Goal: Task Accomplishment & Management: Use online tool/utility

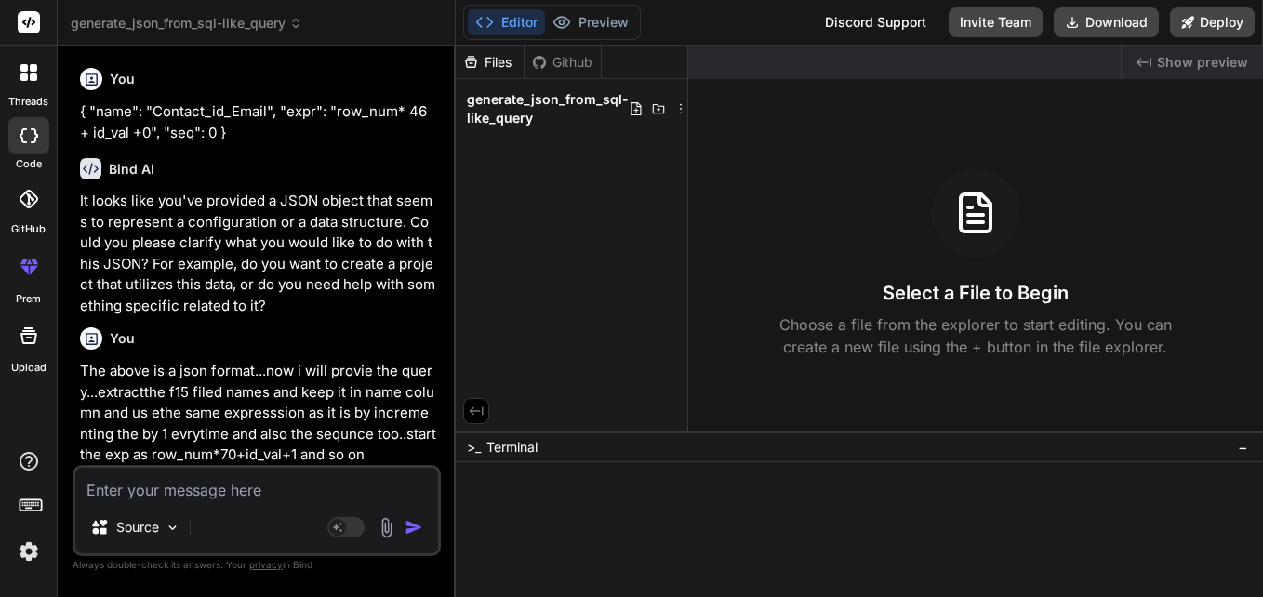
click at [231, 474] on textarea at bounding box center [256, 484] width 363 height 33
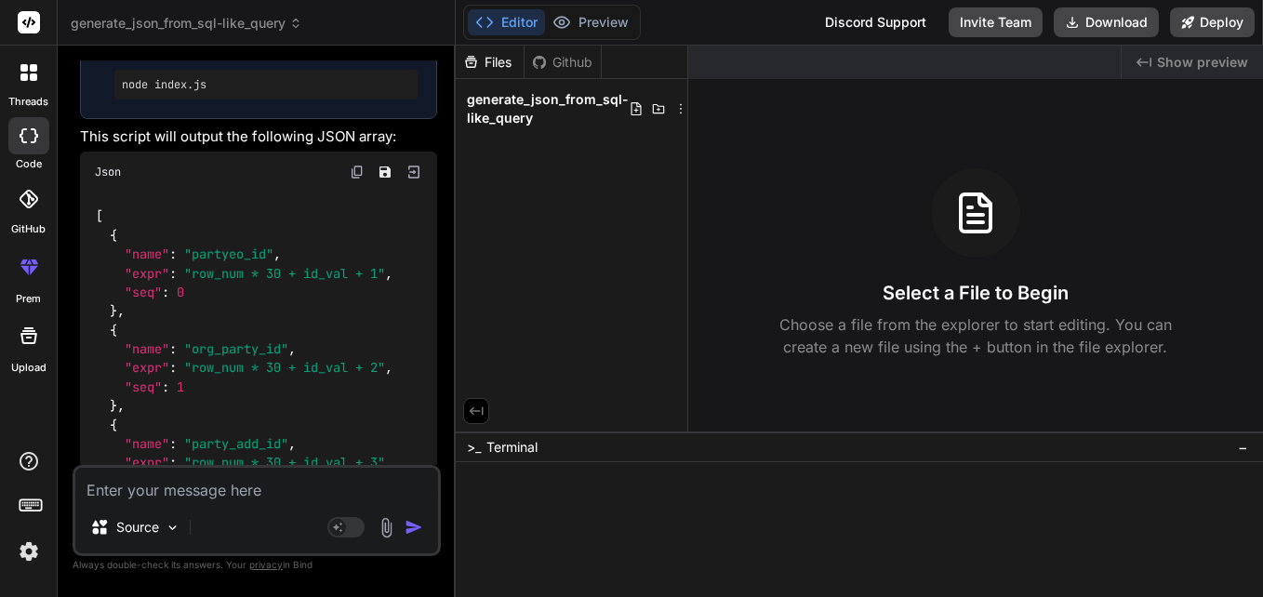
paste textarea "date_format(current_timestamp, 'yyyy-MM-dd'),'T',date_format(current_timestamp,…"
type textarea "date_format(current_timestamp, 'yyyy-MM-dd'),'T',date_format(current_timestamp,…"
type textarea "x"
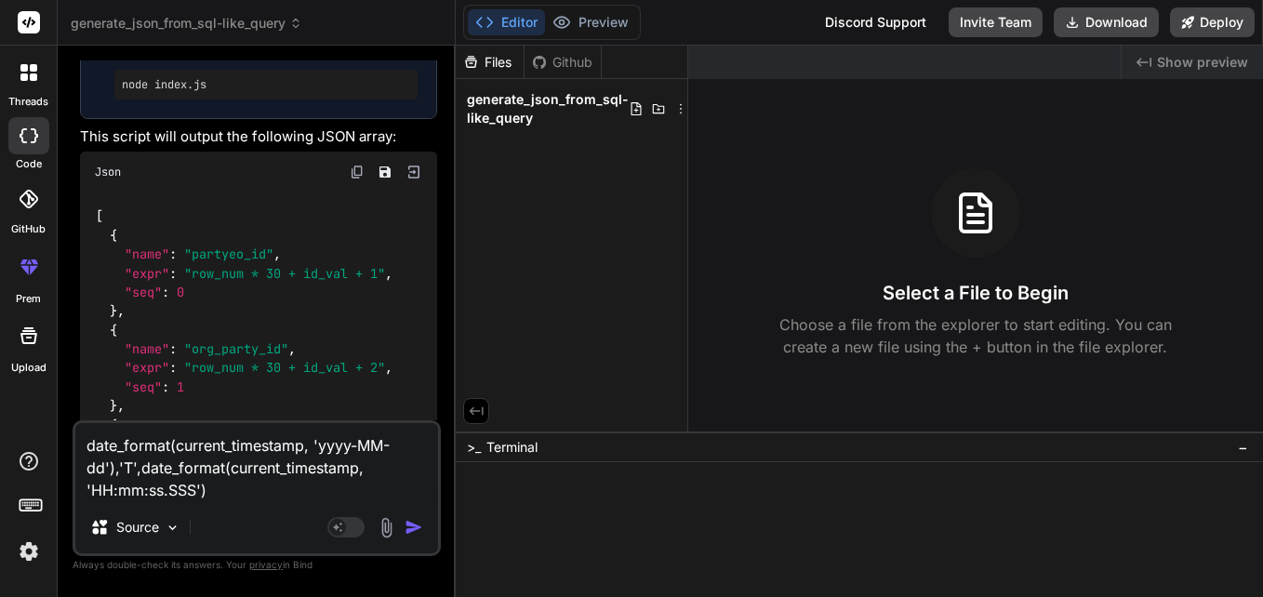
type textarea "date_format(current_timestamp, 'yyyy-MM-dd'),'T',date_format(current_timestamp,…"
type textarea "x"
type textarea "date_format(current_timestamp, 'yyyy-MM-dd'),'T',date_format(current_timestamp,…"
type textarea "x"
type textarea "date_format(current_timestamp, 'yyyy-MM-dd'),'T',date_format(current_timestamp,…"
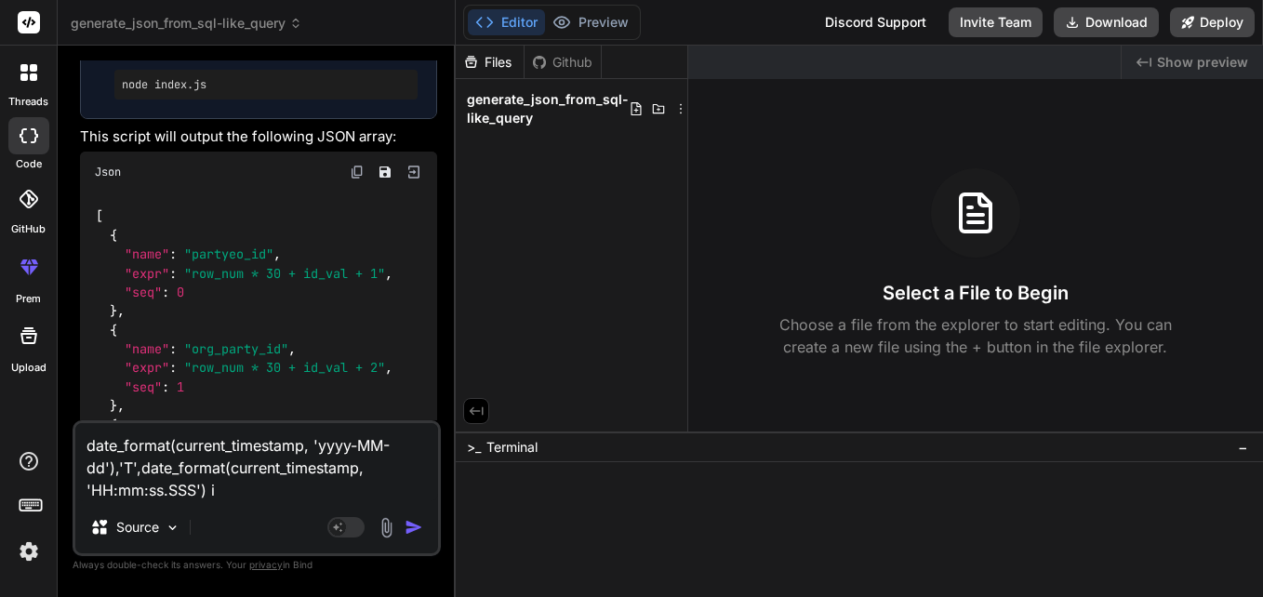
type textarea "x"
type textarea "date_format(current_timestamp, 'yyyy-MM-dd'),'T',date_format(current_timestamp,…"
type textarea "x"
type textarea "date_format(current_timestamp, 'yyyy-MM-dd'),'T',date_format(current_timestamp,…"
type textarea "x"
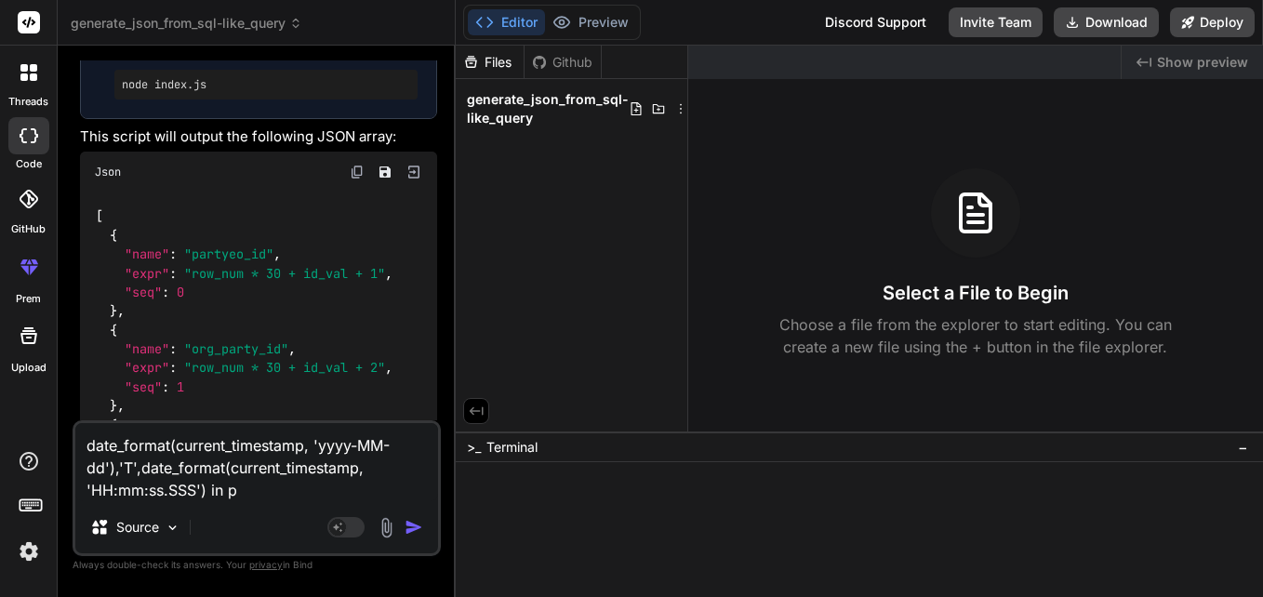
type textarea "date_format(current_timestamp, 'yyyy-MM-dd'),'T',date_format(current_timestamp,…"
type textarea "x"
type textarea "date_format(current_timestamp, 'yyyy-MM-dd'),'T',date_format(current_timestamp,…"
type textarea "x"
type textarea "date_format(current_timestamp, 'yyyy-MM-dd'),'T',date_format(current_timestamp,…"
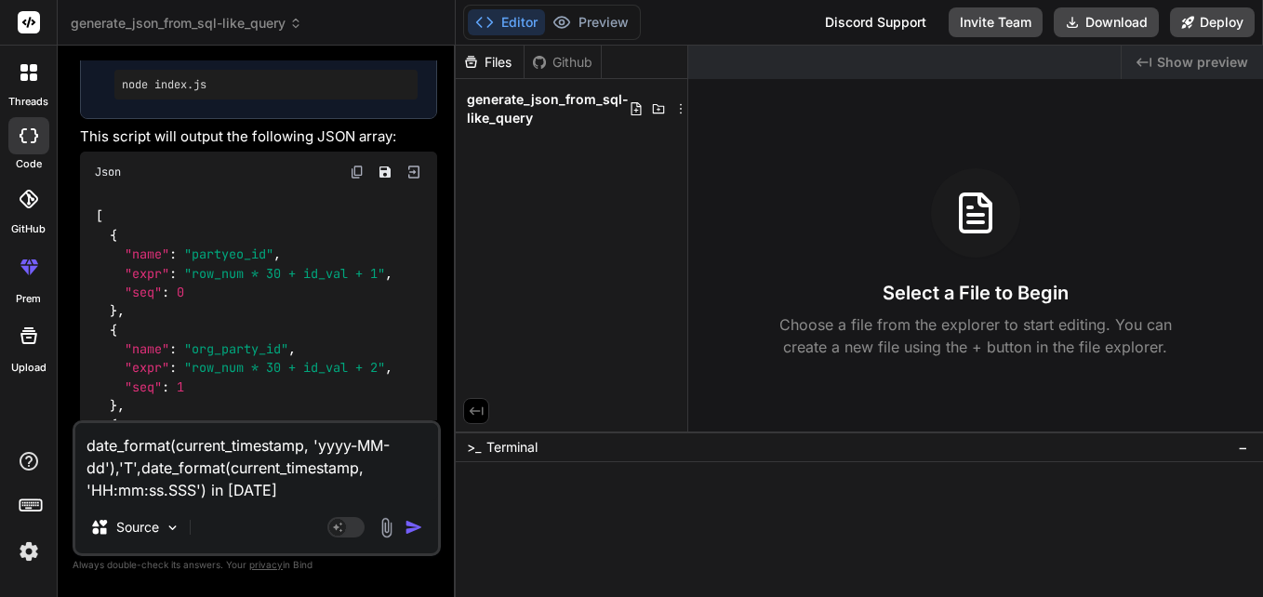
type textarea "x"
type textarea "date_format(current_timestamp, 'yyyy-MM-dd'),'T',date_format(current_timestamp,…"
type textarea "x"
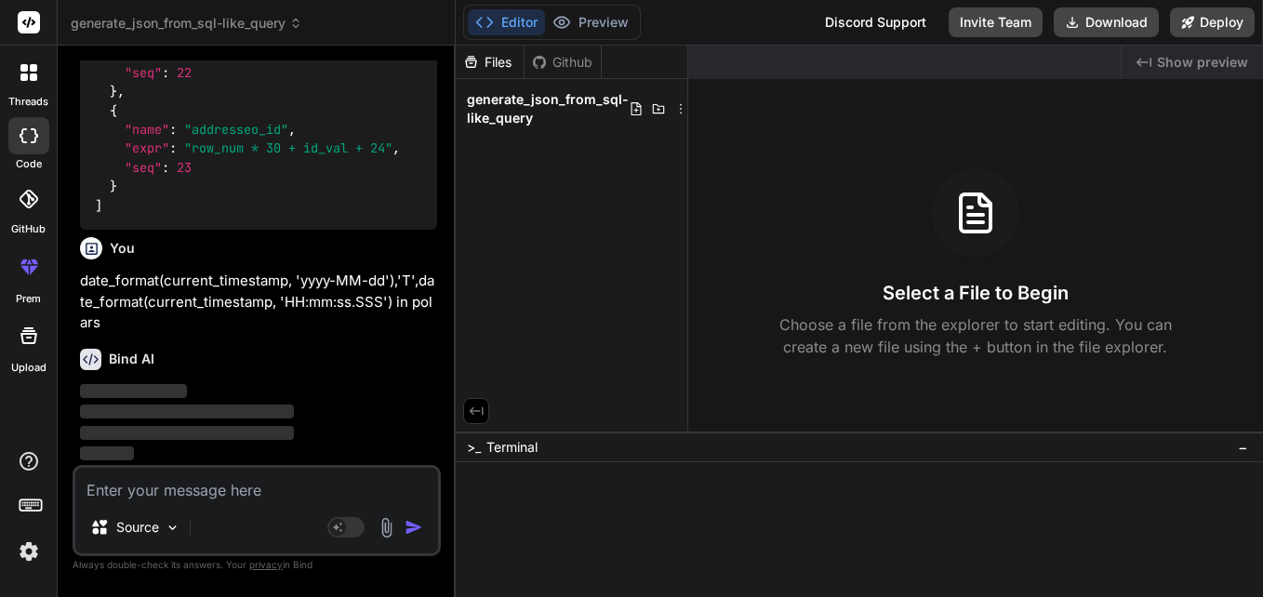
scroll to position [10069, 0]
click at [23, 95] on label "threads" at bounding box center [28, 102] width 40 height 16
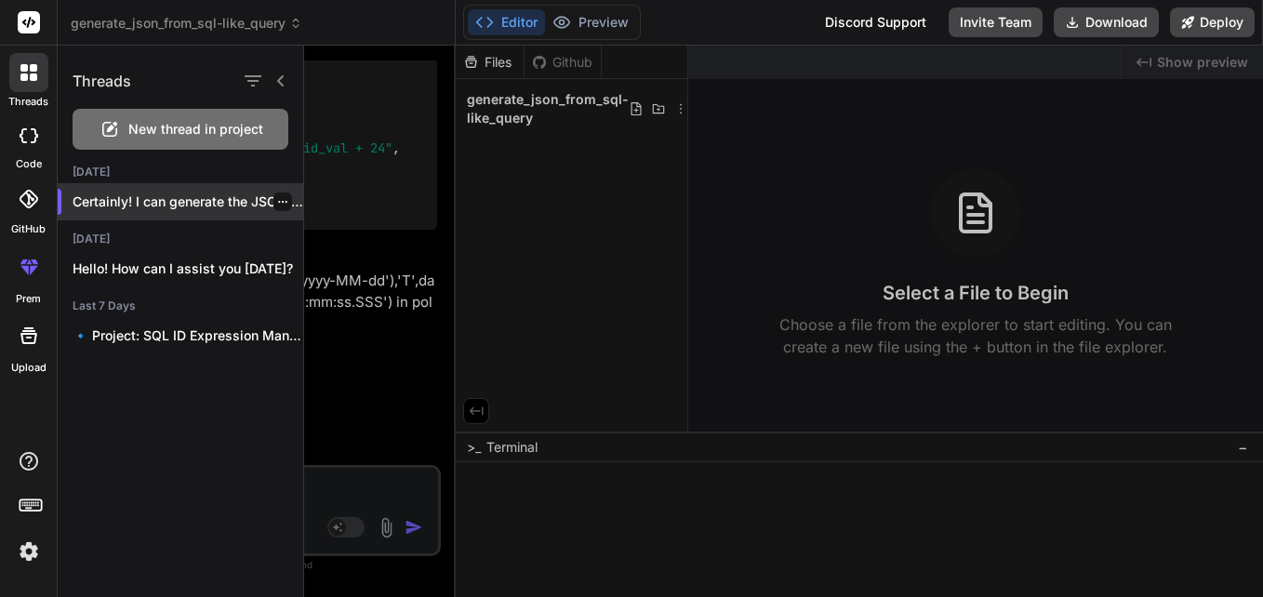
click at [277, 200] on icon "button" at bounding box center [282, 201] width 11 height 11
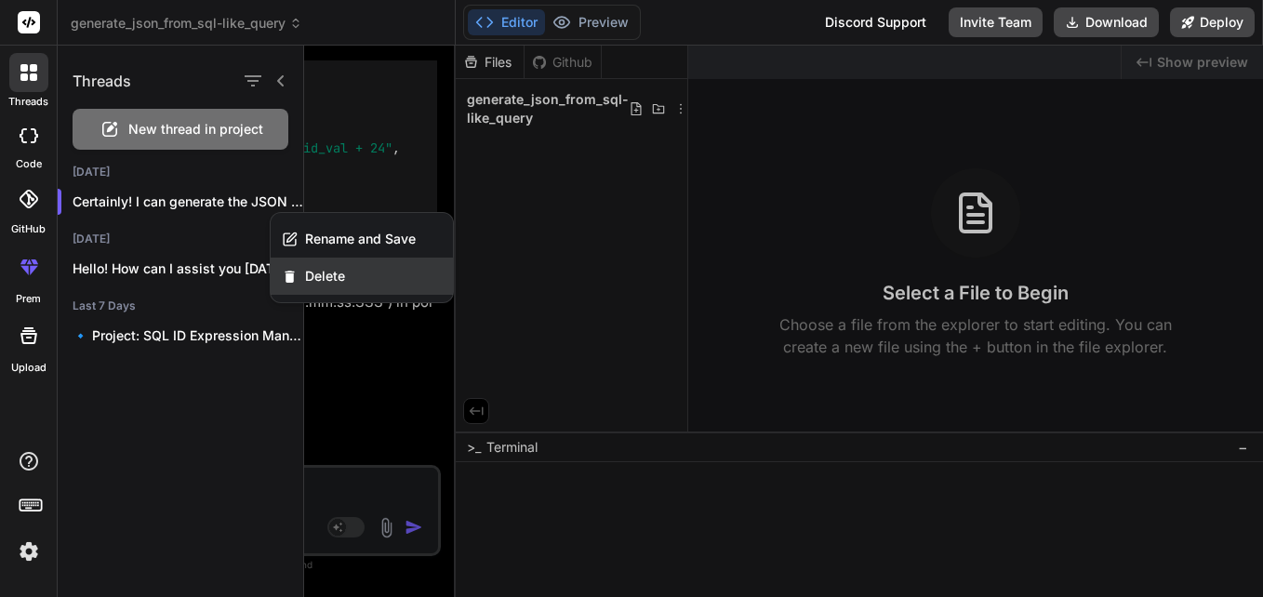
click at [342, 266] on div "Delete" at bounding box center [362, 276] width 182 height 37
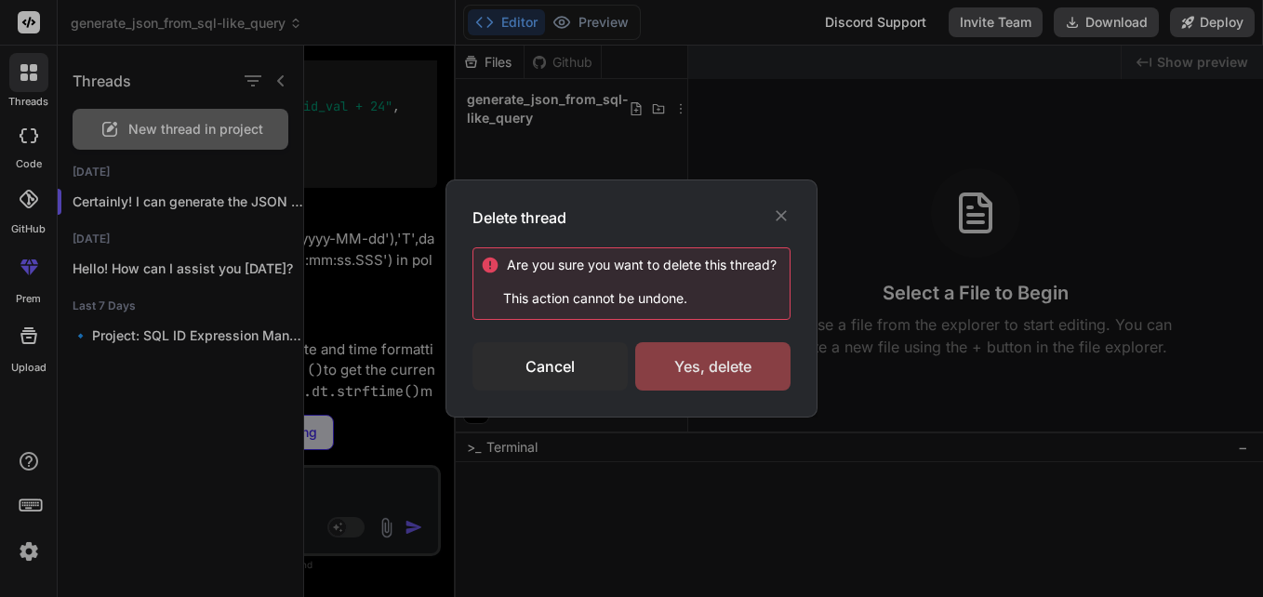
click at [676, 358] on div "Yes, delete" at bounding box center [712, 366] width 155 height 48
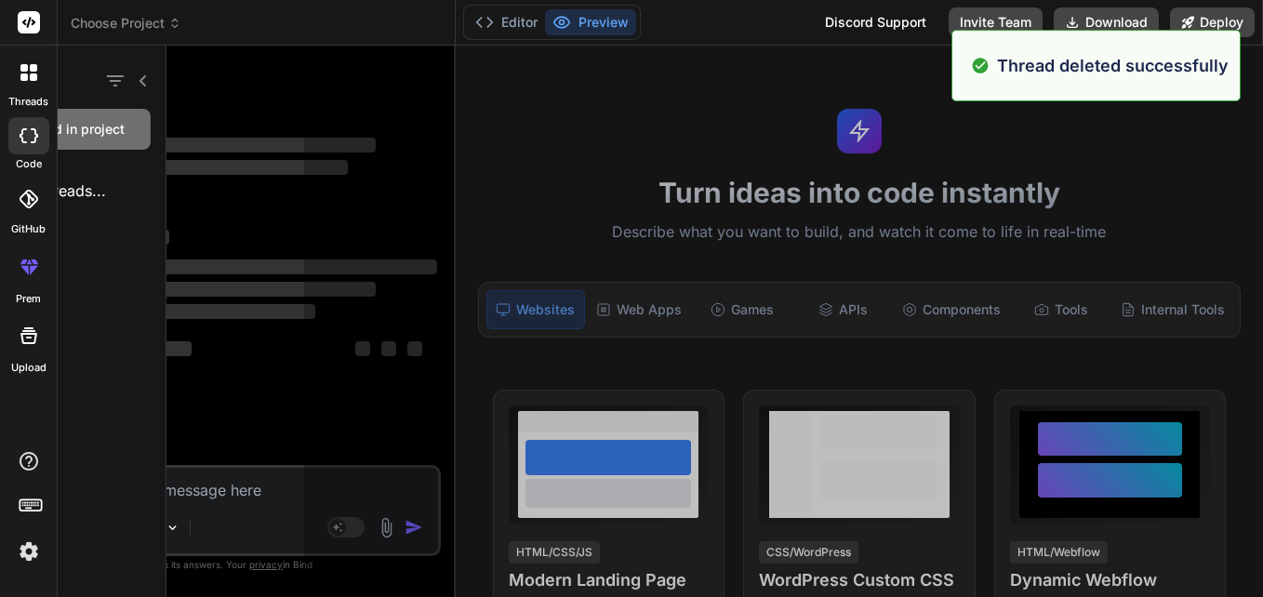
scroll to position [0, 0]
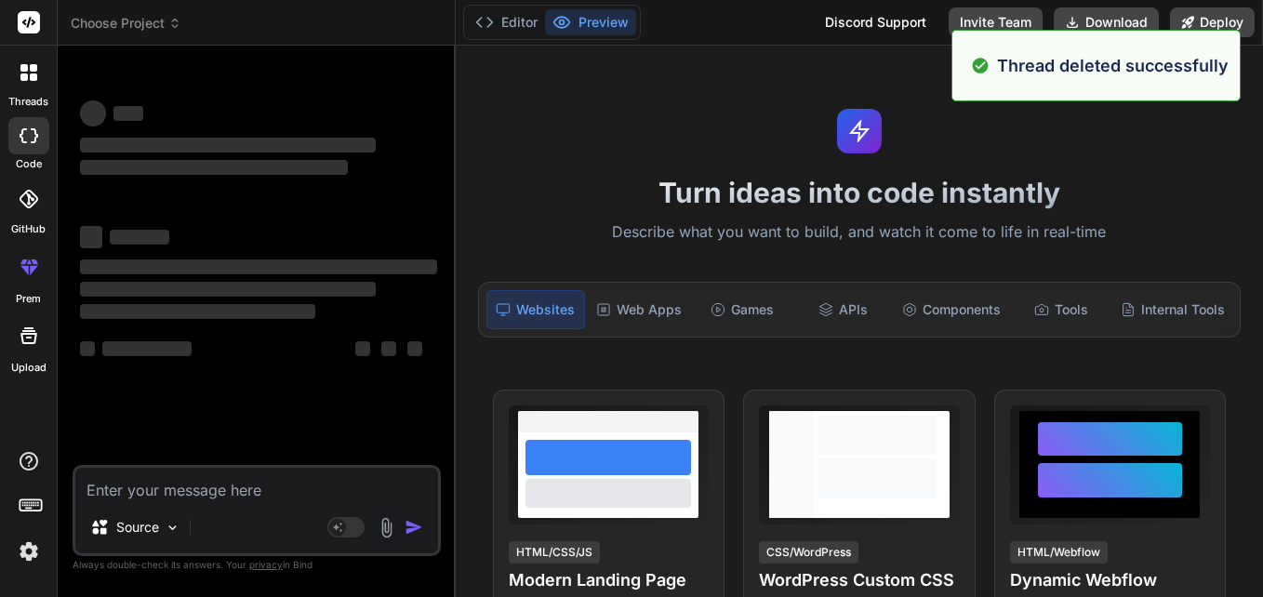
type textarea "x"
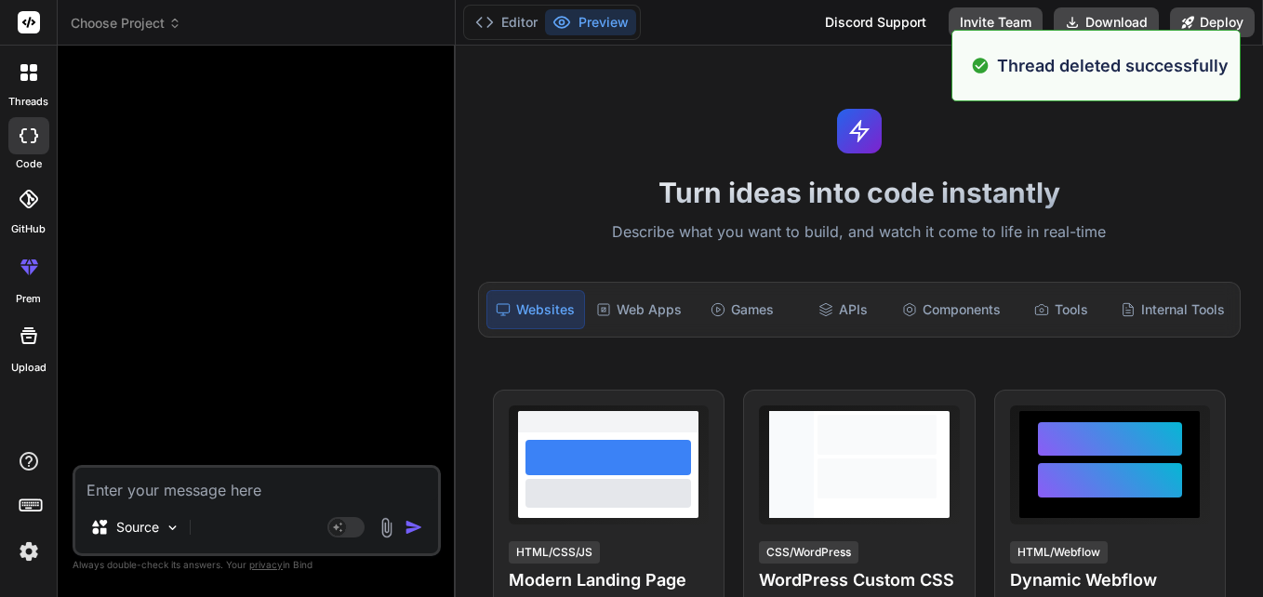
click at [195, 477] on textarea at bounding box center [256, 484] width 363 height 33
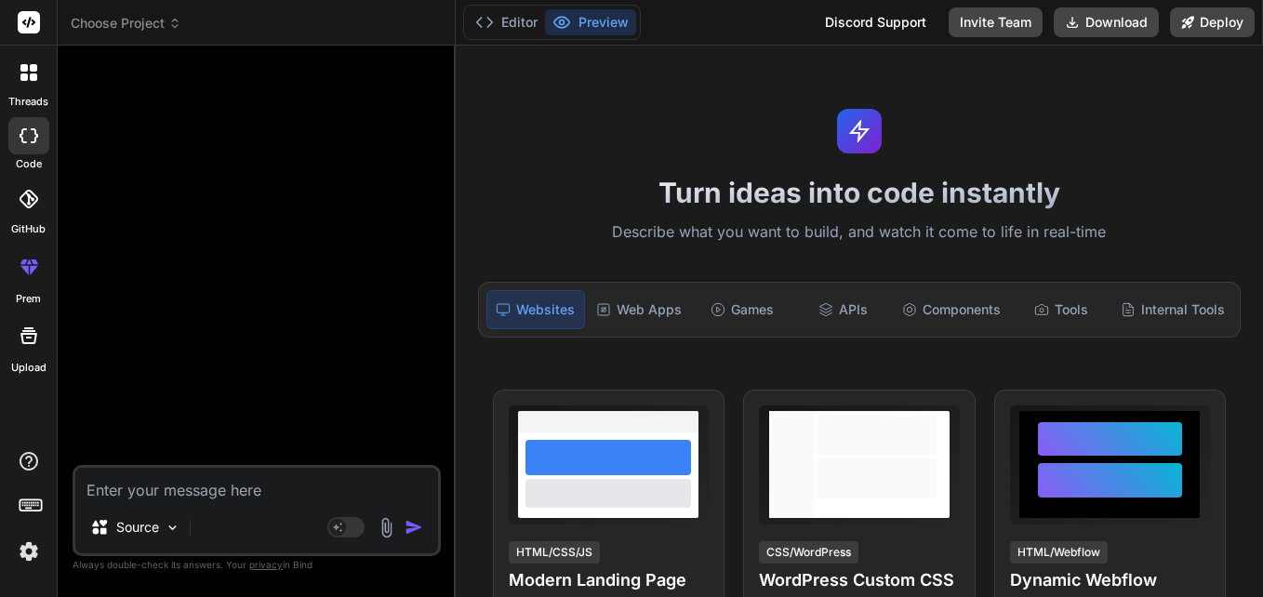
paste textarea "date_format(current_timestamp, 'yyyy-MM-dd'),'T',date_format(current_timestamp,…"
type textarea "date_format(current_timestamp, 'yyyy-MM-dd'),'T',date_format(current_timestamp,…"
type textarea "x"
type textarea "date_format(current_timestamp, 'yyyy-MM-dd'),'T',date_format(current_timestamp,…"
type textarea "x"
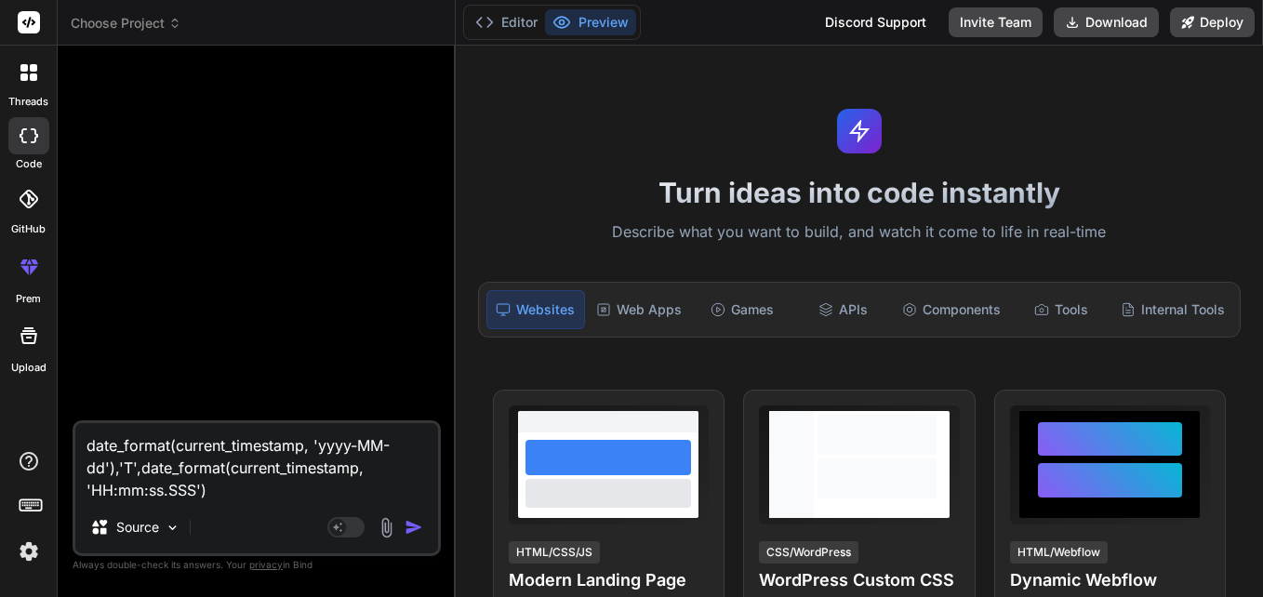
type textarea "date_format(current_timestamp, 'yyyy-MM-dd'),'T',date_format(current_timestamp,…"
type textarea "x"
type textarea "date_format(current_timestamp, 'yyyy-MM-dd'),'T',date_format(current_timestamp,…"
type textarea "x"
type textarea "date_format(current_timestamp, 'yyyy-MM-dd'),'T',date_format(current_timestamp,…"
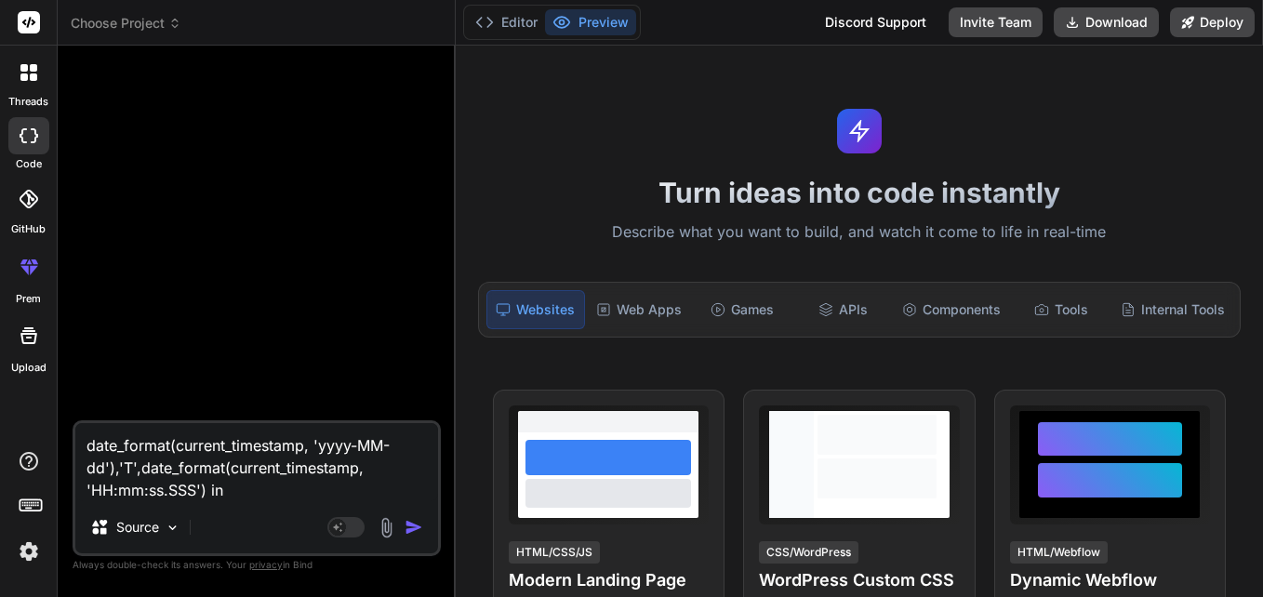
type textarea "x"
type textarea "date_format(current_timestamp, 'yyyy-MM-dd'),'T',date_format(current_timestamp,…"
type textarea "x"
type textarea "date_format(current_timestamp, 'yyyy-MM-dd'),'T',date_format(current_timestamp,…"
type textarea "x"
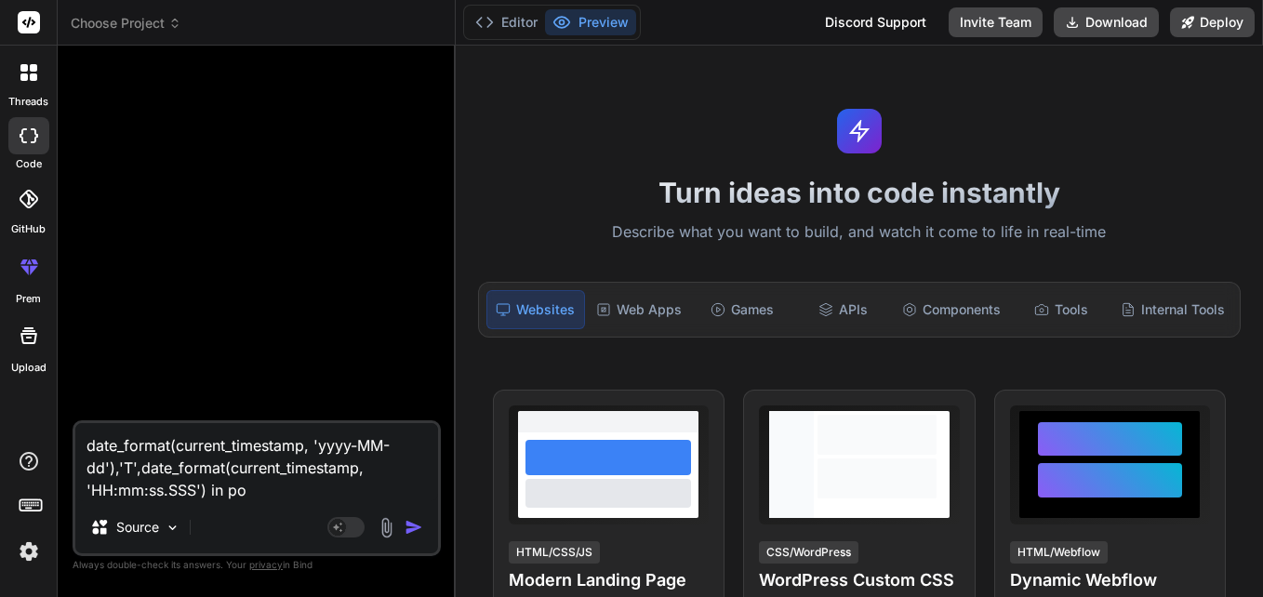
type textarea "date_format(current_timestamp, 'yyyy-MM-dd'),'T',date_format(current_timestamp,…"
type textarea "x"
type textarea "date_format(current_timestamp, 'yyyy-MM-dd'),'T',date_format(current_timestamp,…"
type textarea "x"
type textarea "date_format(current_timestamp, 'yyyy-MM-dd'),'T',date_format(current_timestamp,…"
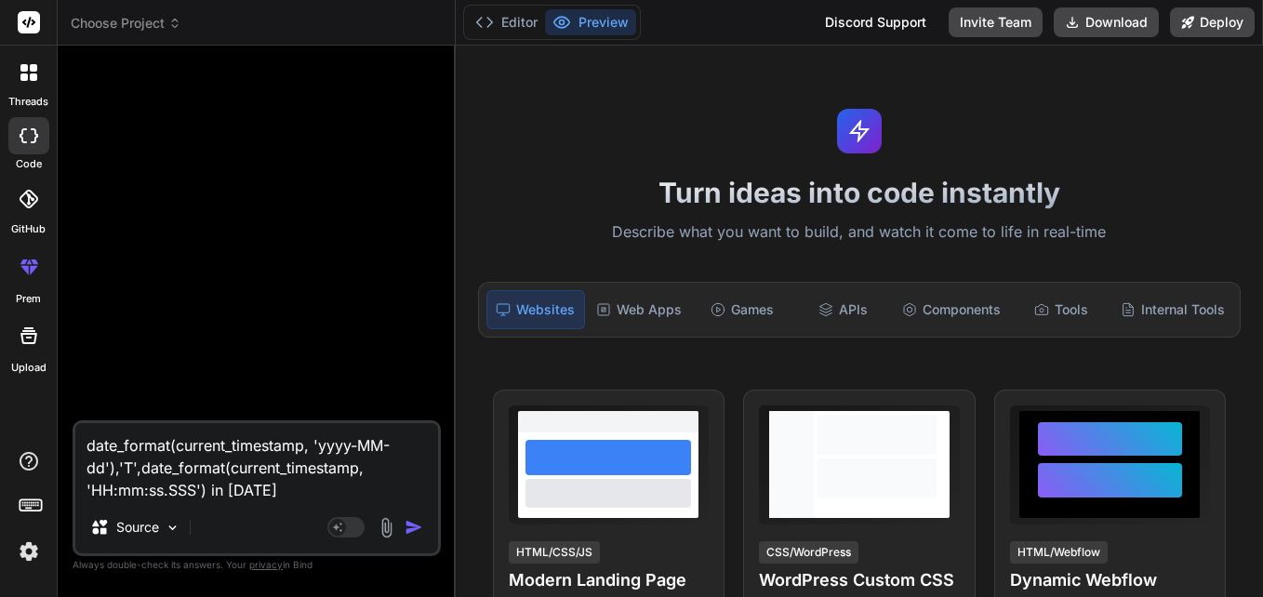
type textarea "x"
type textarea "date_format(current_timestamp, 'yyyy-MM-dd'),'T',date_format(current_timestamp,…"
type textarea "x"
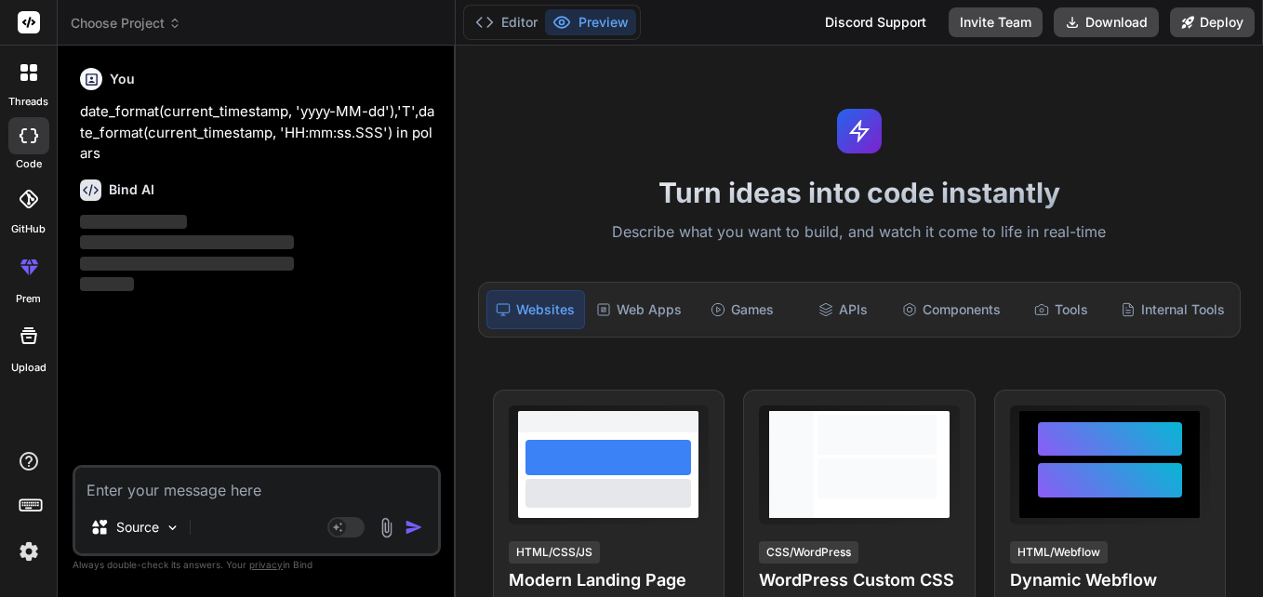
click at [40, 84] on div at bounding box center [28, 72] width 39 height 39
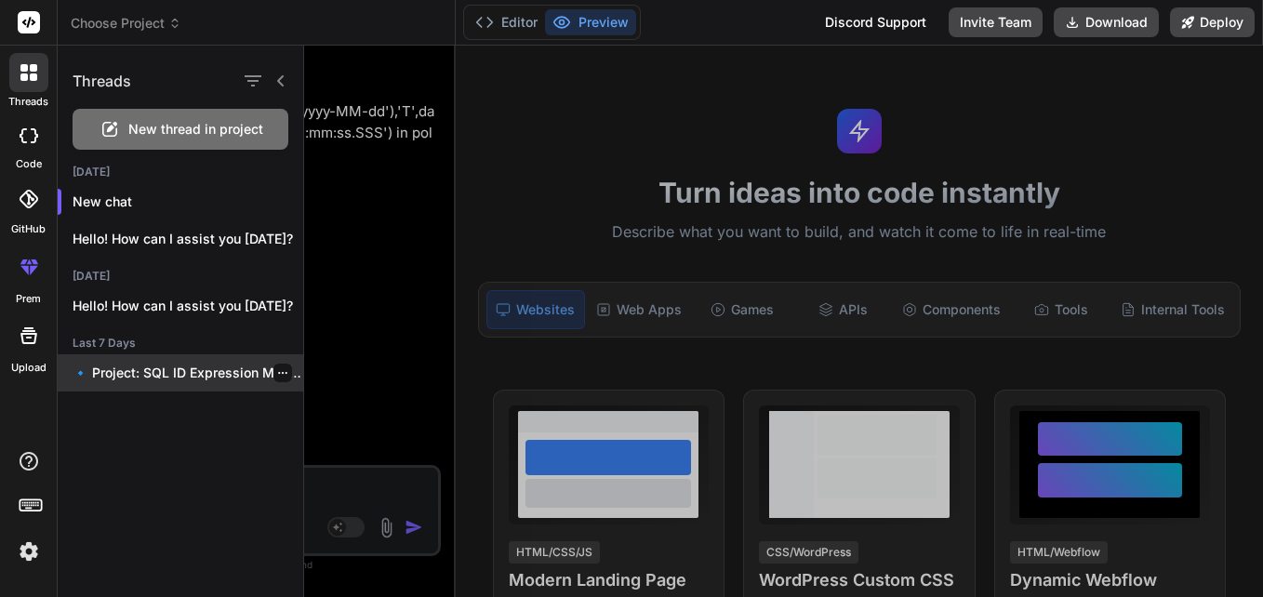
click at [284, 365] on div at bounding box center [282, 373] width 19 height 19
click at [279, 368] on icon "button" at bounding box center [282, 372] width 11 height 11
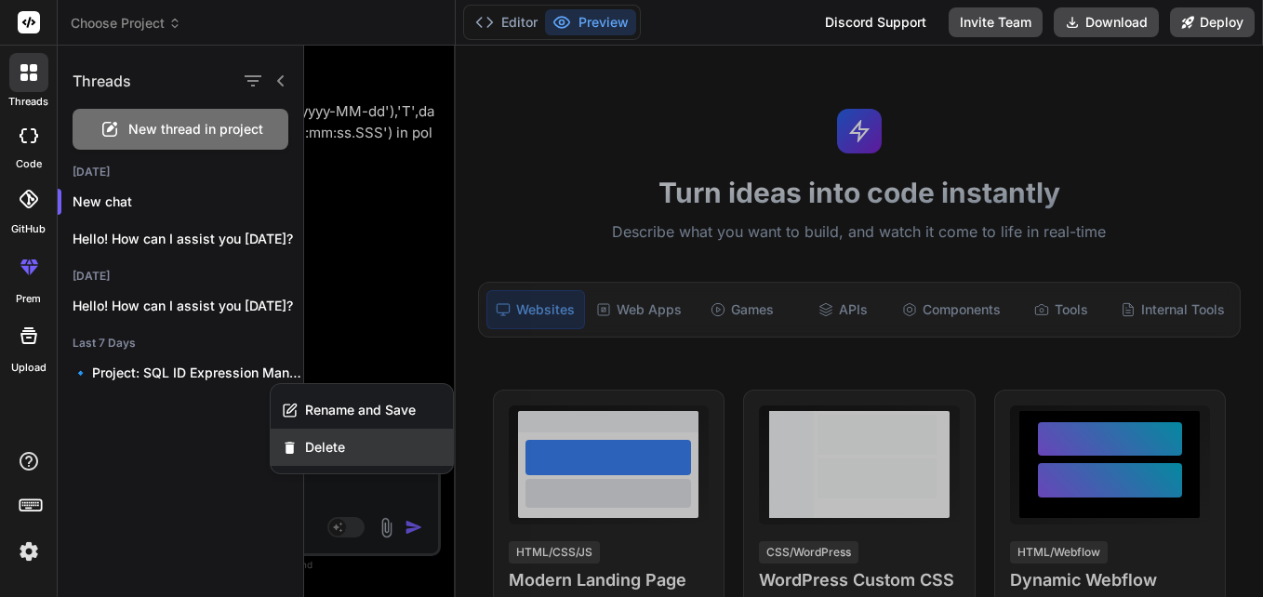
click at [317, 445] on span "Delete" at bounding box center [325, 447] width 40 height 19
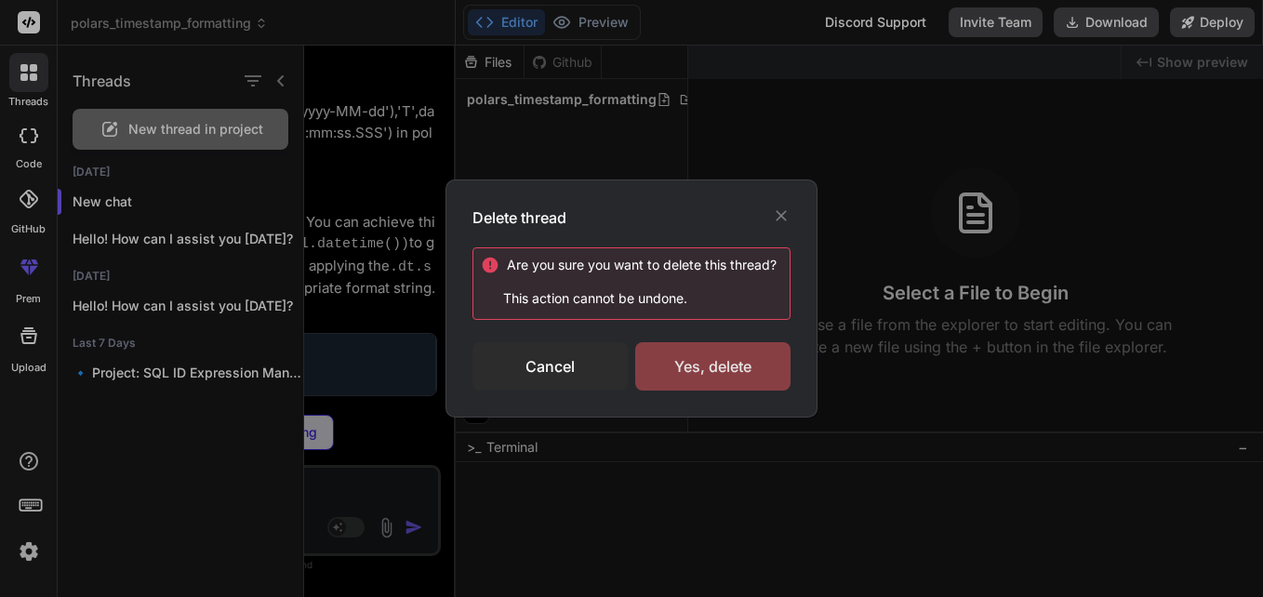
click at [707, 349] on div "Yes, delete" at bounding box center [712, 366] width 155 height 48
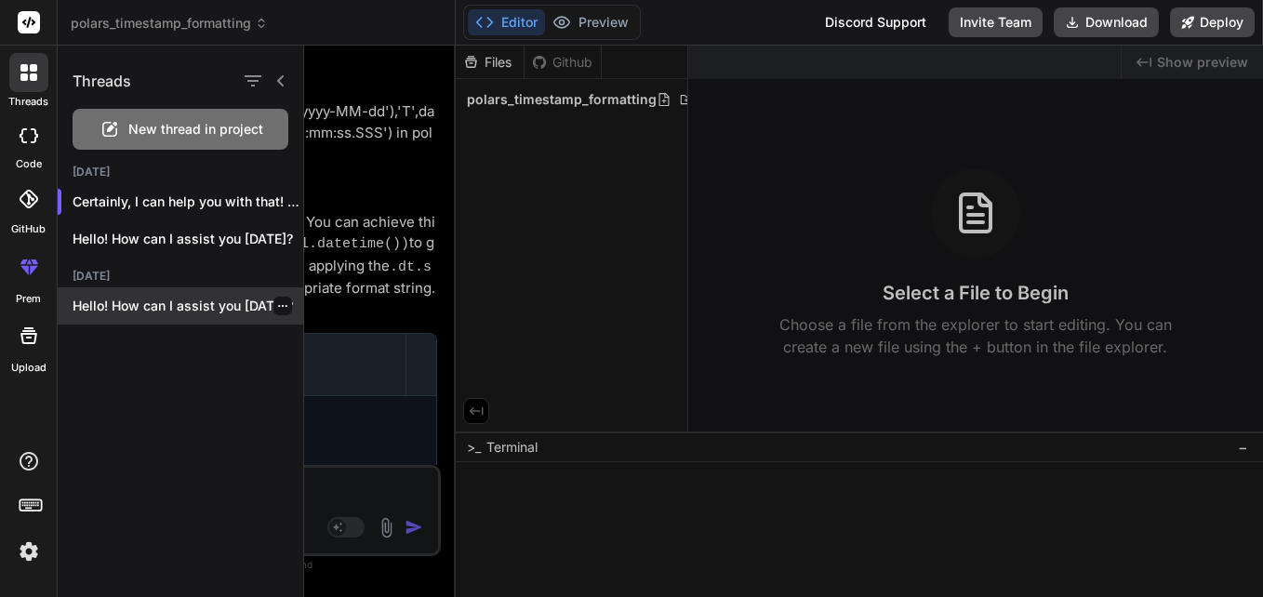
click at [282, 300] on div at bounding box center [282, 306] width 19 height 19
click at [277, 302] on icon "button" at bounding box center [282, 305] width 11 height 11
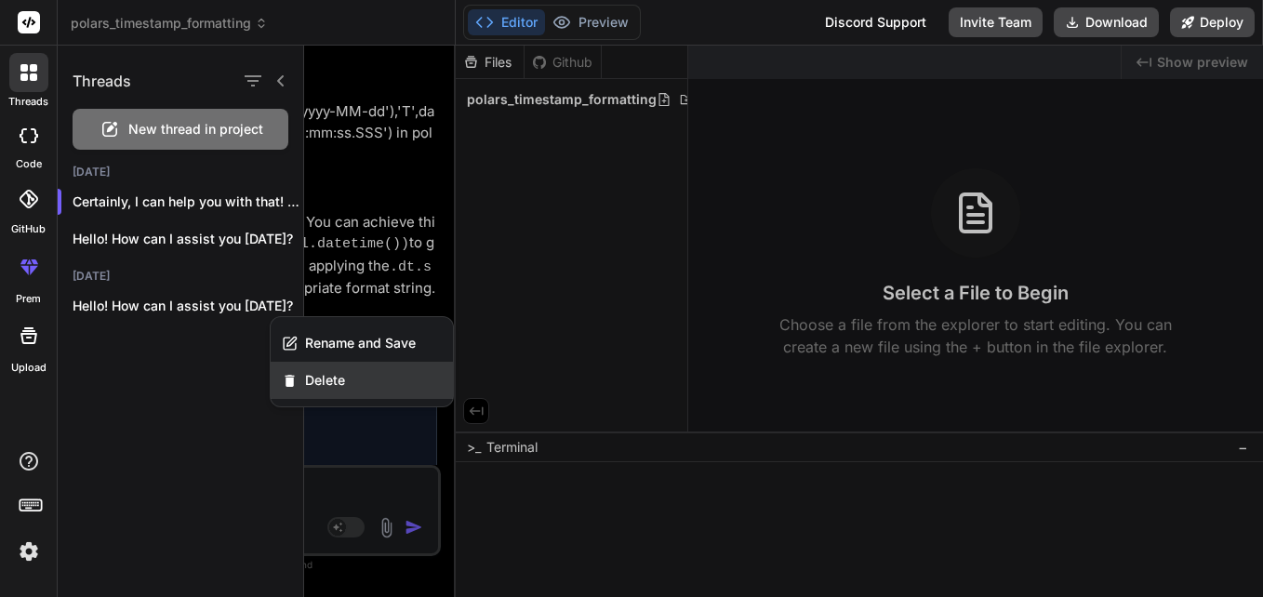
click at [317, 370] on div "Delete" at bounding box center [362, 380] width 182 height 37
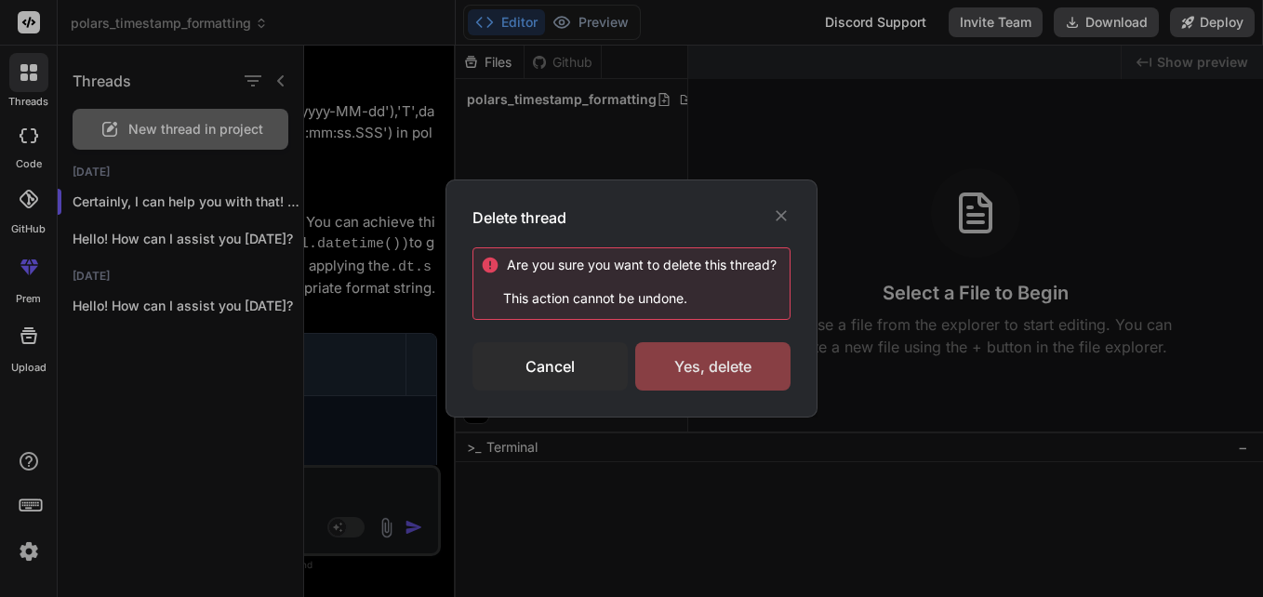
click at [679, 375] on div "Yes, delete" at bounding box center [712, 366] width 155 height 48
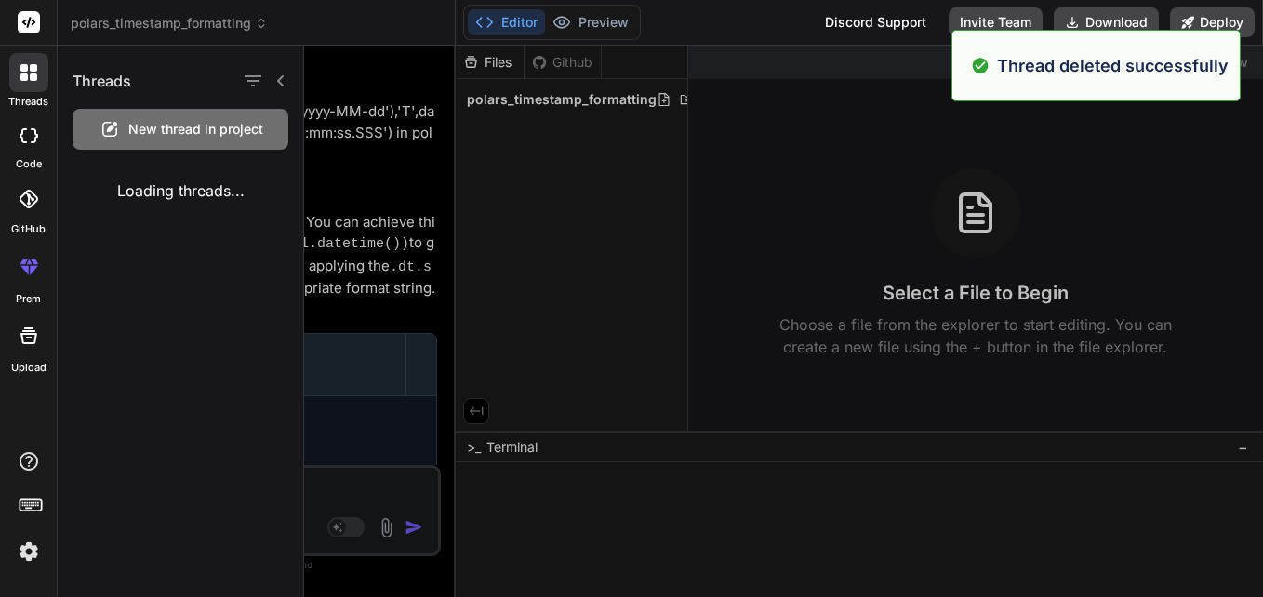
click at [370, 161] on div at bounding box center [783, 321] width 959 height 551
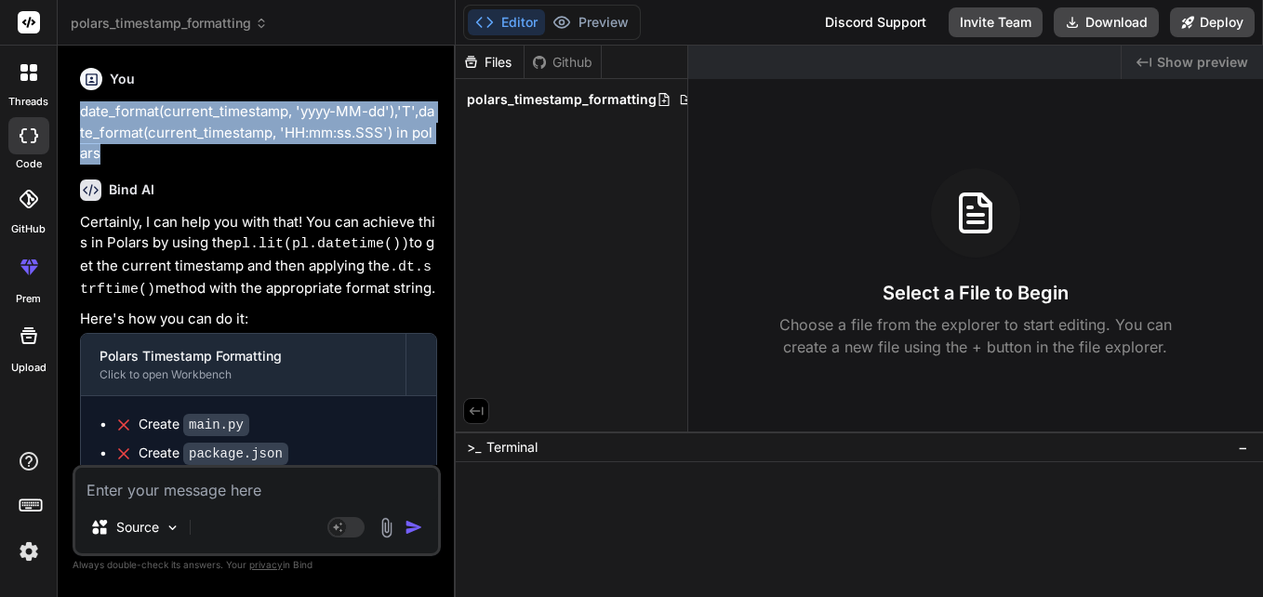
drag, startPoint x: 110, startPoint y: 148, endPoint x: 77, endPoint y: 115, distance: 46.0
click at [77, 115] on div "You date_format(current_timestamp, 'yyyy-MM-dd'),'T',date_format(current_timest…" at bounding box center [258, 262] width 364 height 404
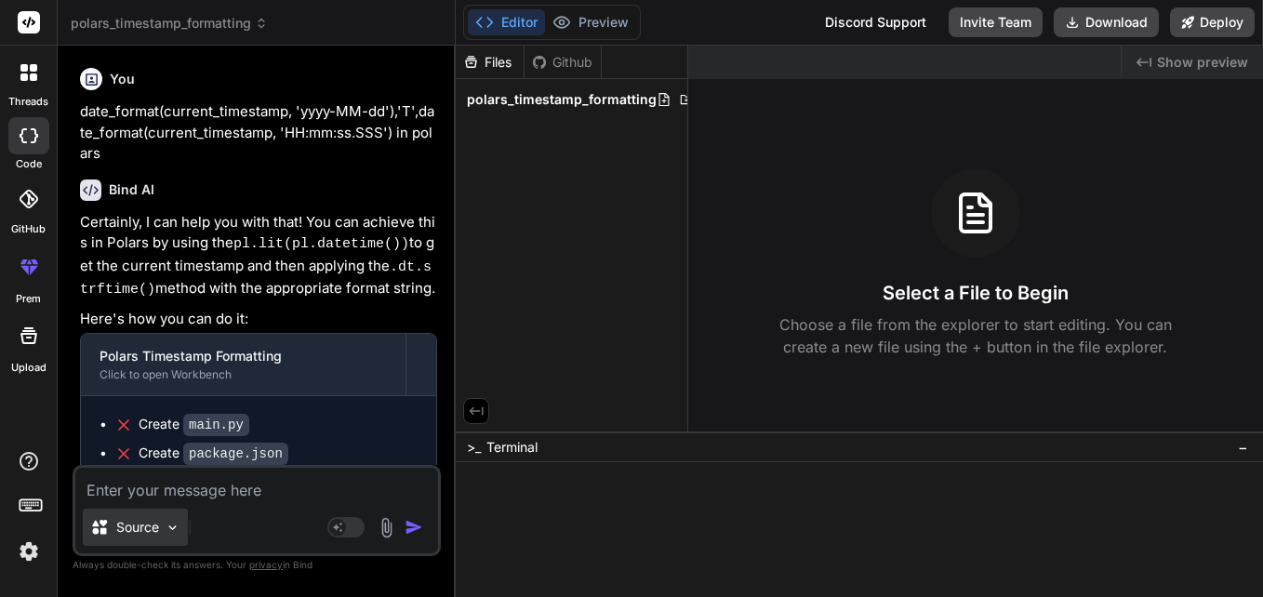
click at [169, 537] on div "Source" at bounding box center [135, 527] width 105 height 37
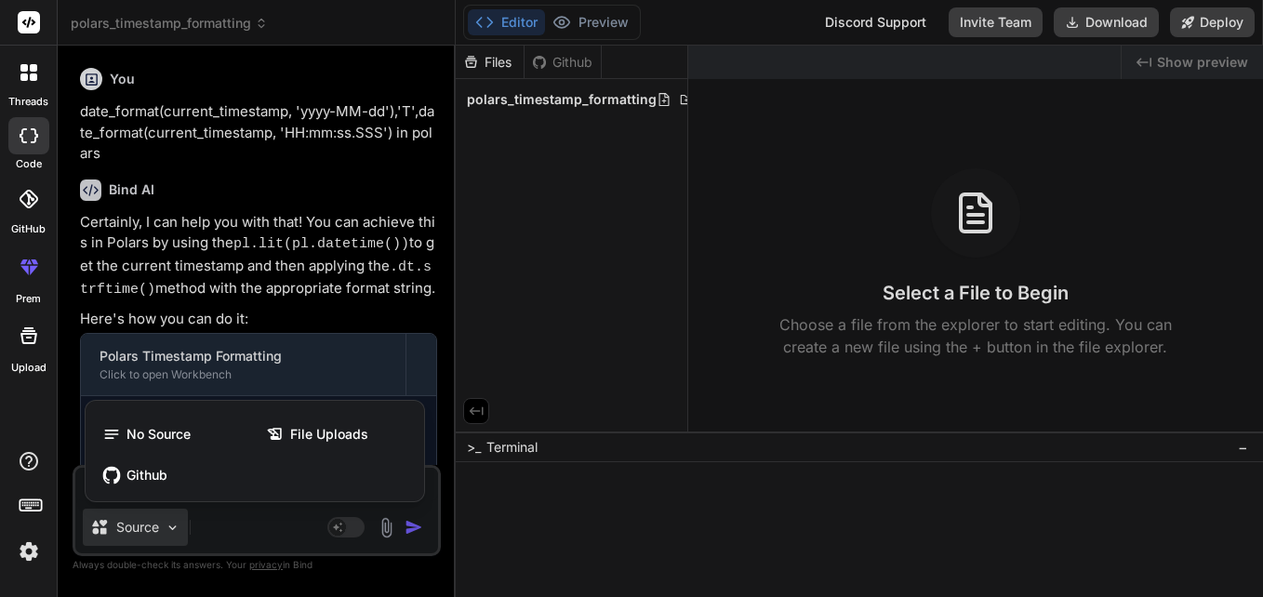
click at [31, 50] on div "threads" at bounding box center [28, 78] width 57 height 64
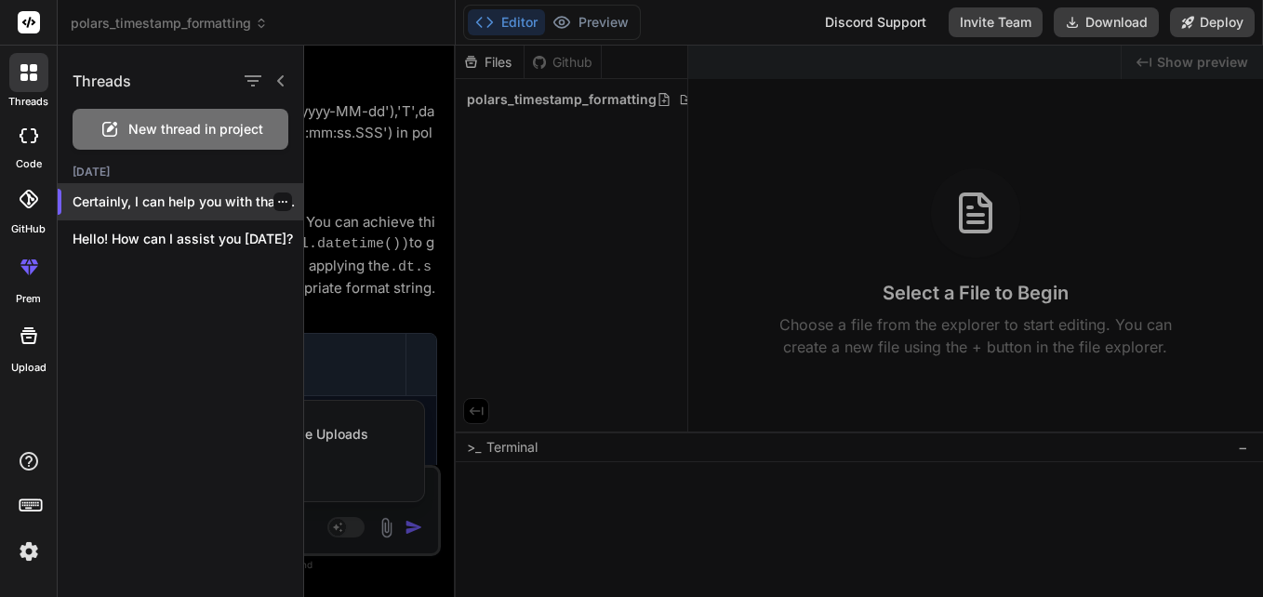
click at [282, 198] on div at bounding box center [282, 201] width 19 height 19
click at [278, 197] on icon "button" at bounding box center [282, 201] width 11 height 11
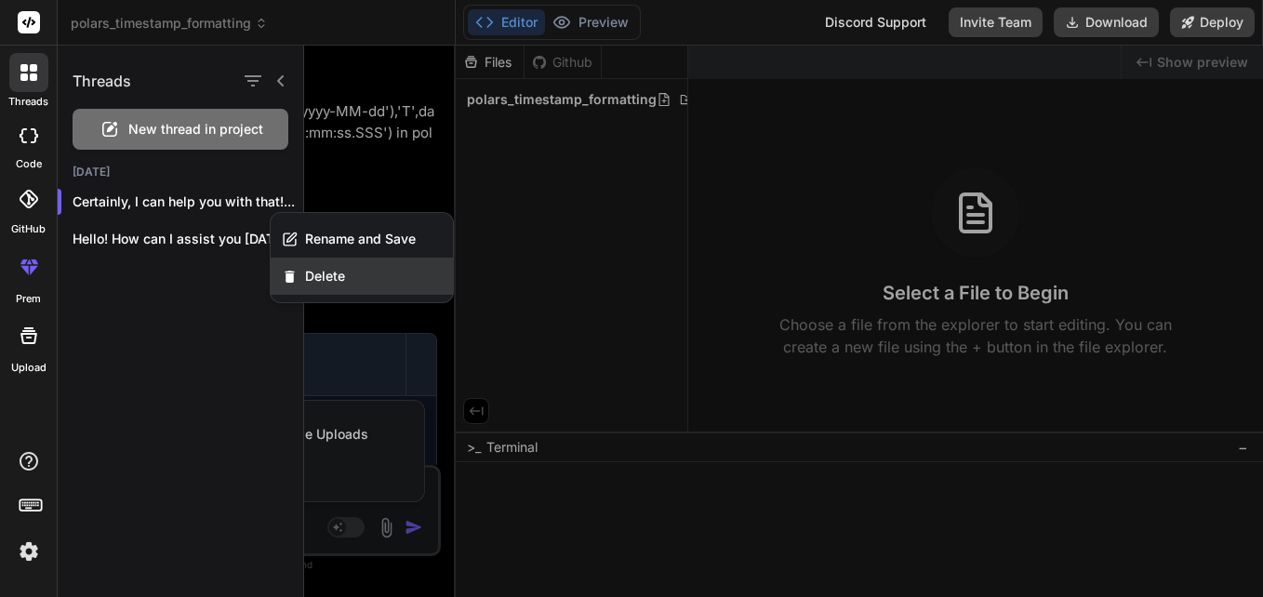
click at [337, 260] on div "Delete" at bounding box center [362, 276] width 182 height 37
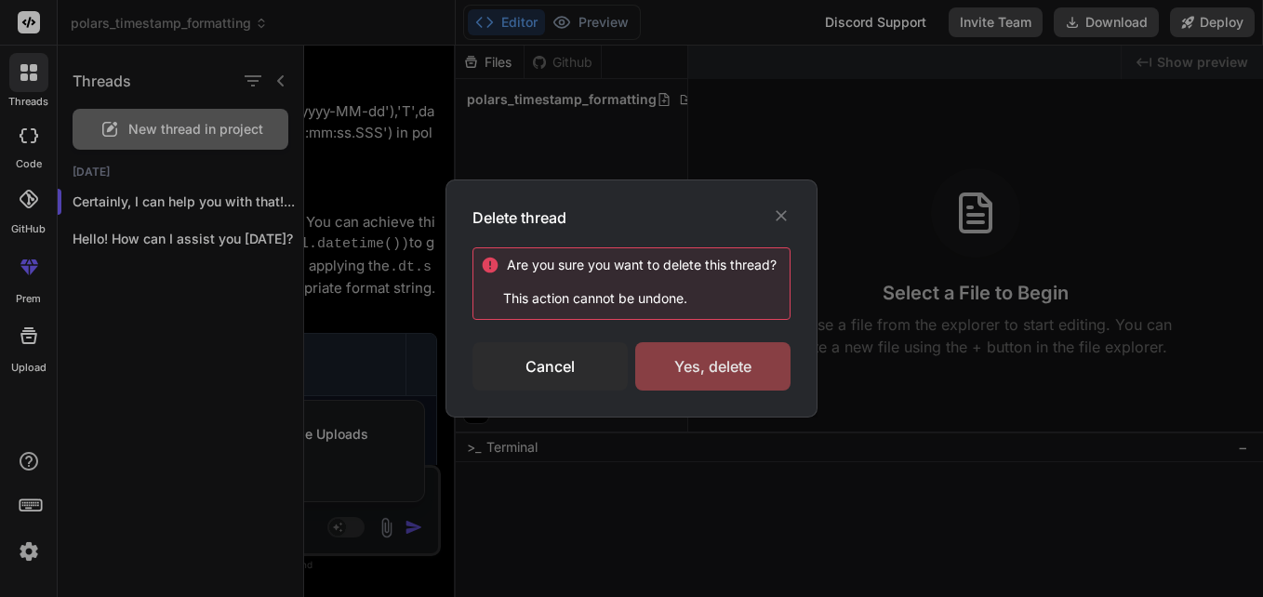
click at [720, 363] on div "Yes, delete" at bounding box center [712, 366] width 155 height 48
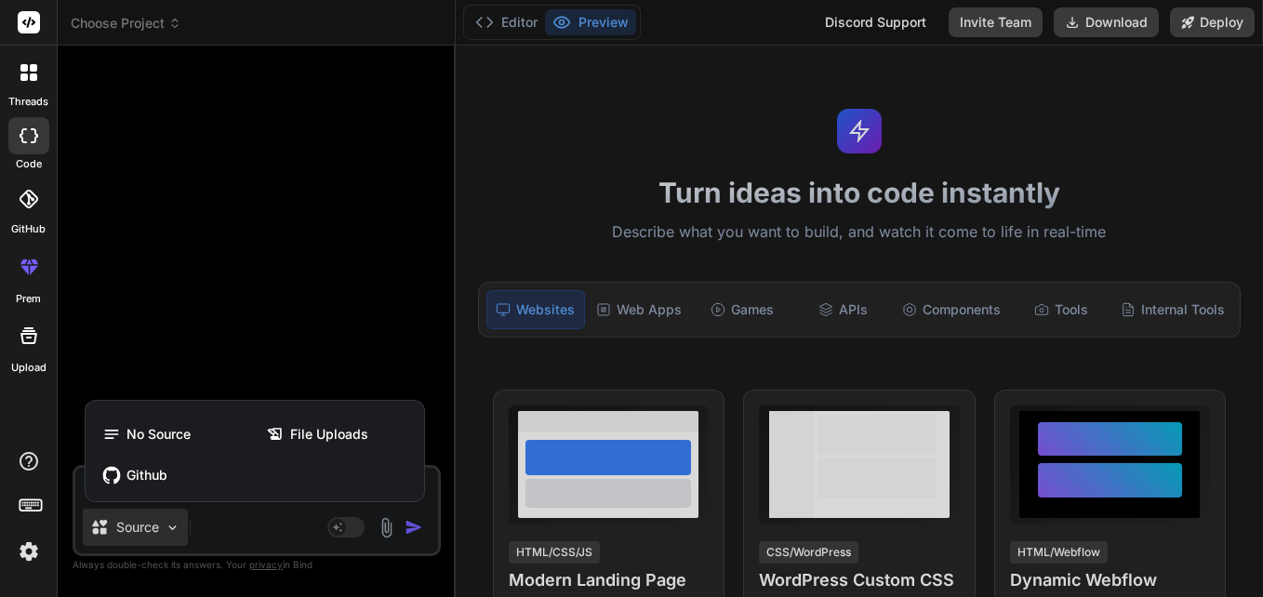
click at [29, 65] on icon at bounding box center [28, 72] width 17 height 17
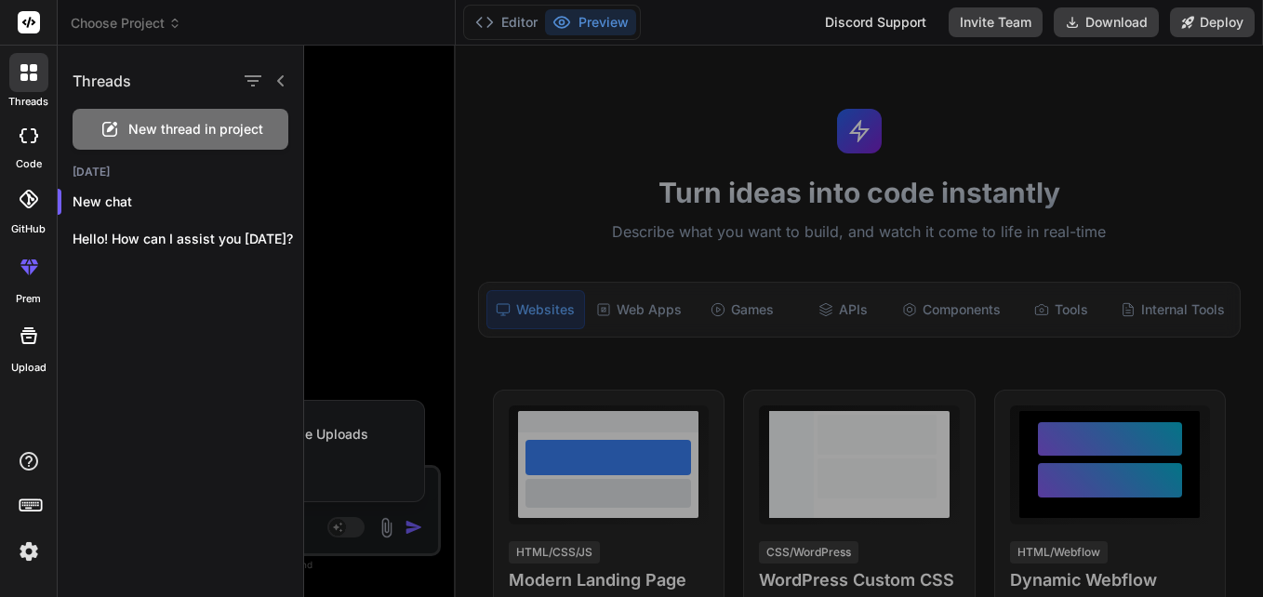
drag, startPoint x: 447, startPoint y: 152, endPoint x: 446, endPoint y: 164, distance: 11.2
click at [448, 153] on div at bounding box center [783, 321] width 959 height 551
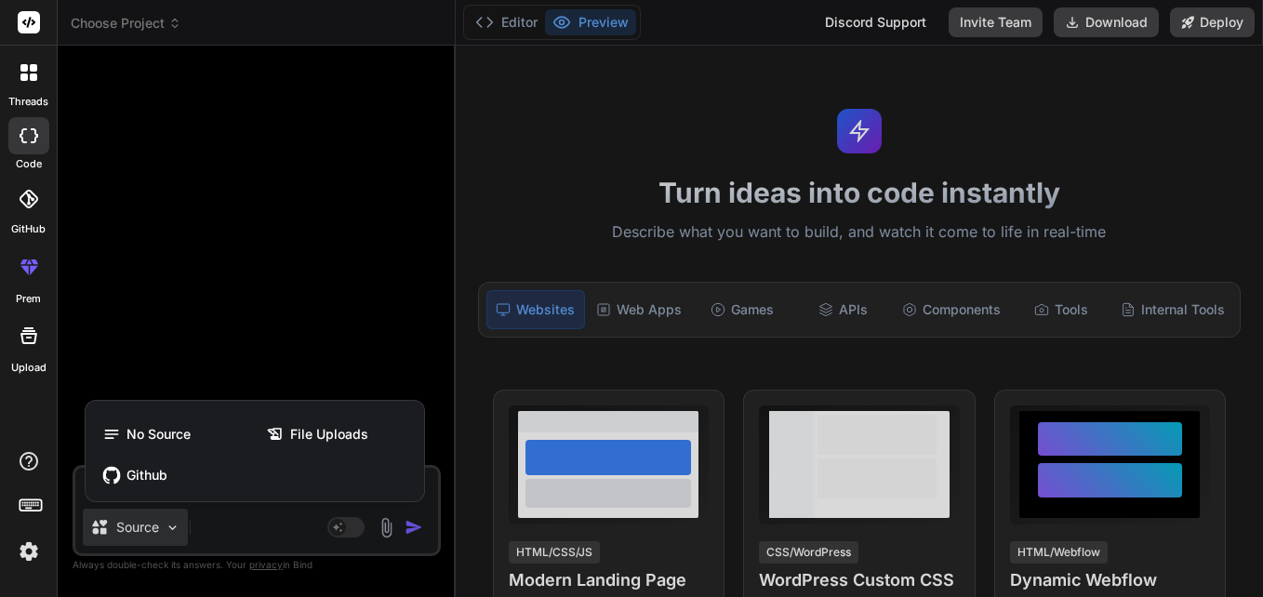
click at [223, 496] on div "No Source File Uploads Github" at bounding box center [255, 454] width 338 height 93
drag, startPoint x: 250, startPoint y: 249, endPoint x: 251, endPoint y: 311, distance: 62.3
click at [252, 249] on div at bounding box center [631, 298] width 1263 height 597
type textarea "x"
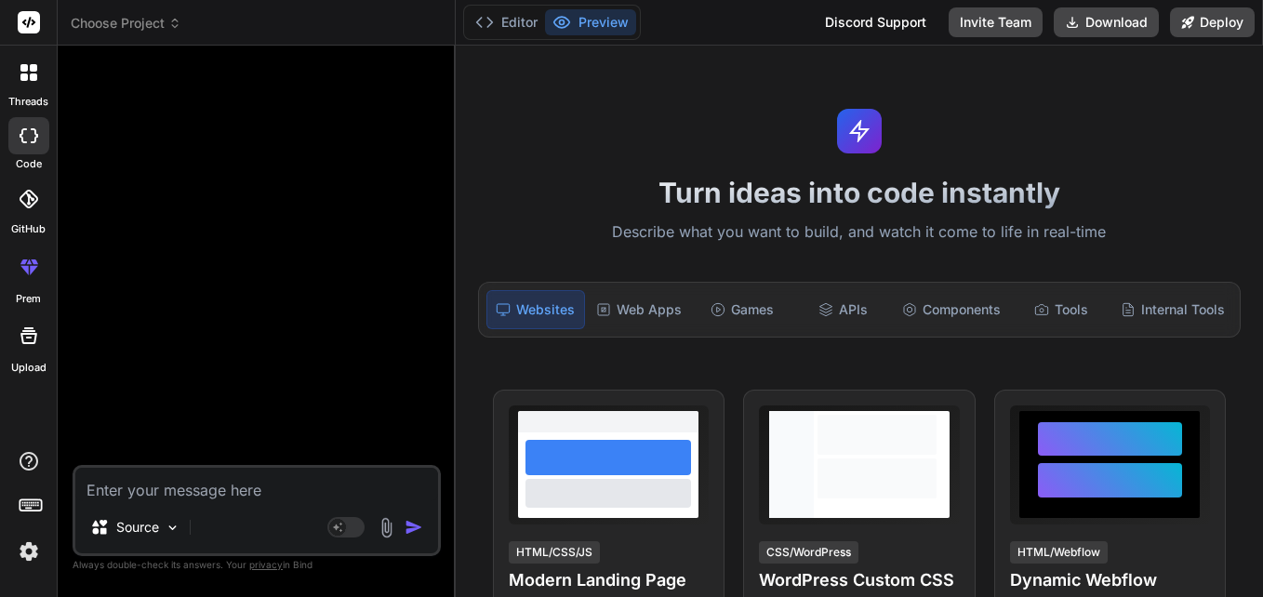
click at [154, 481] on textarea at bounding box center [256, 484] width 363 height 33
paste textarea "date_format(current_timestamp, 'yyyy-MM-dd'),'T',date_format(current_timestamp,…"
type textarea "date_format(current_timestamp, 'yyyy-MM-dd'),'T',date_format(current_timestamp,…"
type textarea "x"
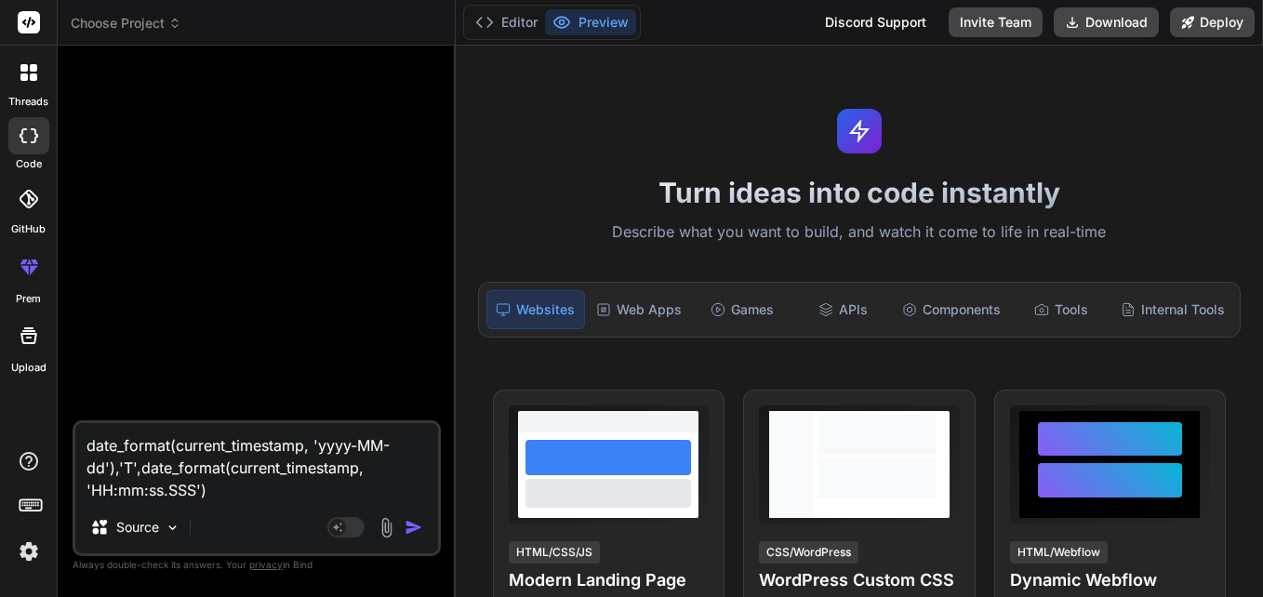
type textarea "date_format(current_timestamp, 'yyyy-MM-dd'),'T',date_format(current_timestamp,…"
type textarea "x"
type textarea "date_format(current_timestamp, 'yyyy-MM-dd'),'T',date_format(current_timestamp,…"
type textarea "x"
type textarea "date_format(current_timestamp, 'yyyy-MM-dd'),'T',date_format(current_timestamp,…"
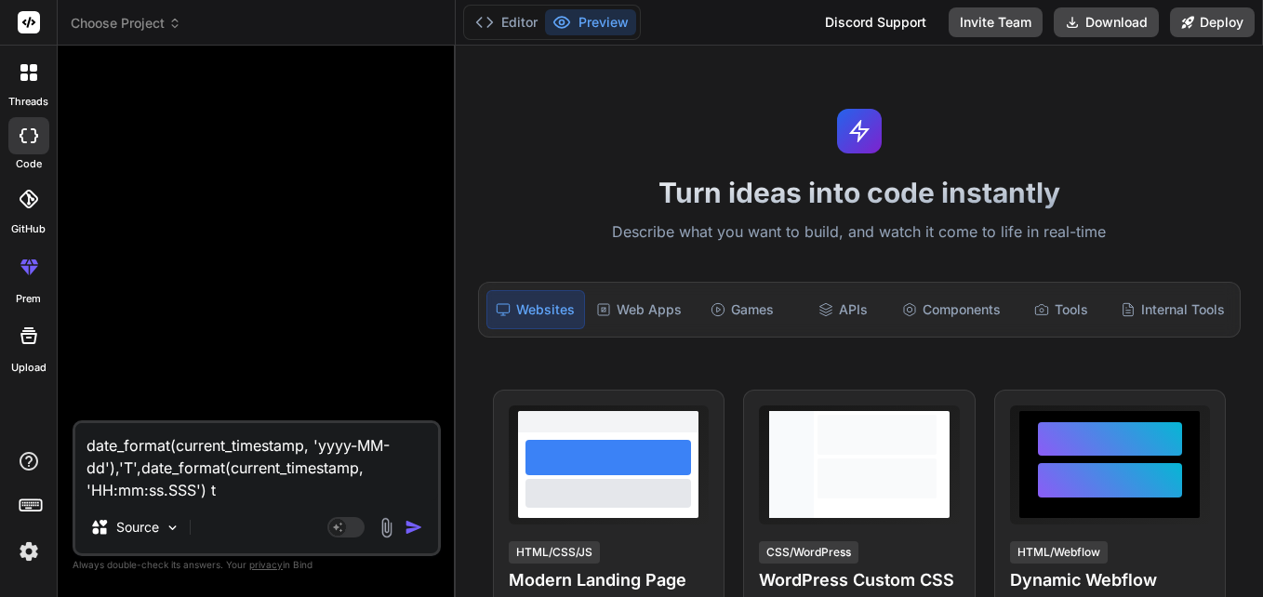
type textarea "x"
type textarea "date_format(current_timestamp, 'yyyy-MM-dd'),'T',date_format(current_timestamp,…"
type textarea "x"
type textarea "date_format(current_timestamp, 'yyyy-MM-dd'),'T',date_format(current_timestamp,…"
type textarea "x"
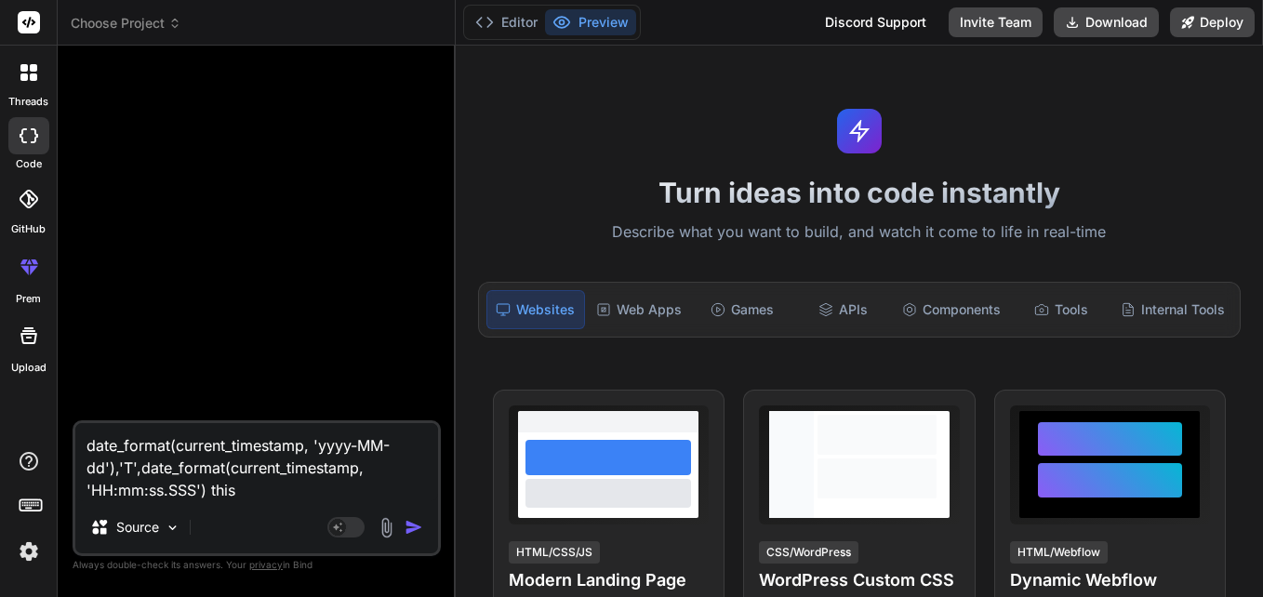
type textarea "date_format(current_timestamp, 'yyyy-MM-dd'),'T',date_format(current_timestamp,…"
type textarea "x"
type textarea "date_format(current_timestamp, 'yyyy-MM-dd'),'T',date_format(current_timestamp,…"
type textarea "x"
type textarea "date_format(current_timestamp, 'yyyy-MM-dd'),'T',date_format(current_timestamp,…"
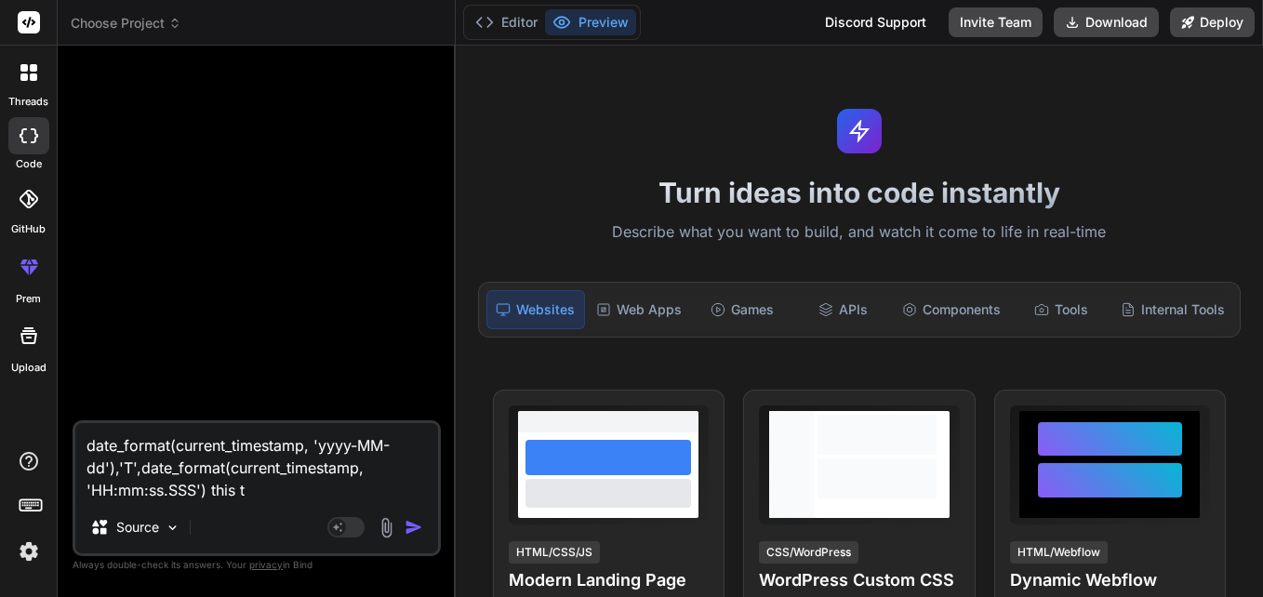
type textarea "x"
type textarea "date_format(current_timestamp, 'yyyy-MM-dd'),'T',date_format(current_timestamp,…"
type textarea "x"
type textarea "date_format(current_timestamp, 'yyyy-MM-dd'),'T',date_format(current_timestamp,…"
type textarea "x"
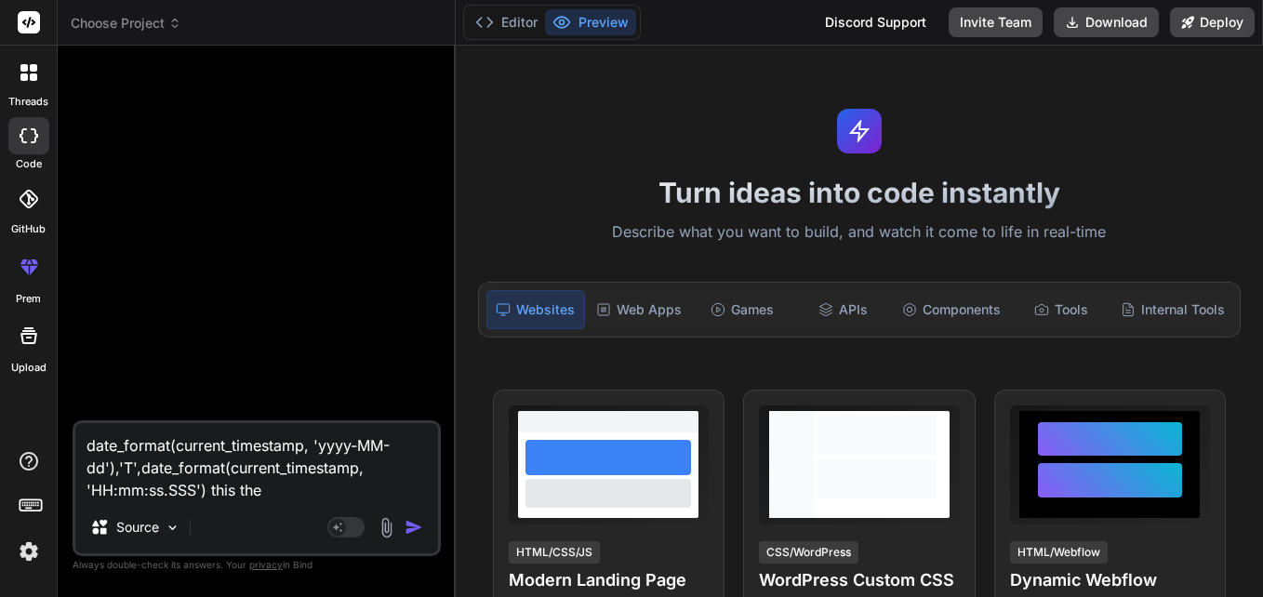
type textarea "date_format(current_timestamp, 'yyyy-MM-dd'),'T',date_format(current_timestamp,…"
type textarea "x"
type textarea "date_format(current_timestamp, 'yyyy-MM-dd'),'T',date_format(current_timestamp,…"
type textarea "x"
type textarea "date_format(current_timestamp, 'yyyy-MM-dd'),'T',date_format(current_timestamp,…"
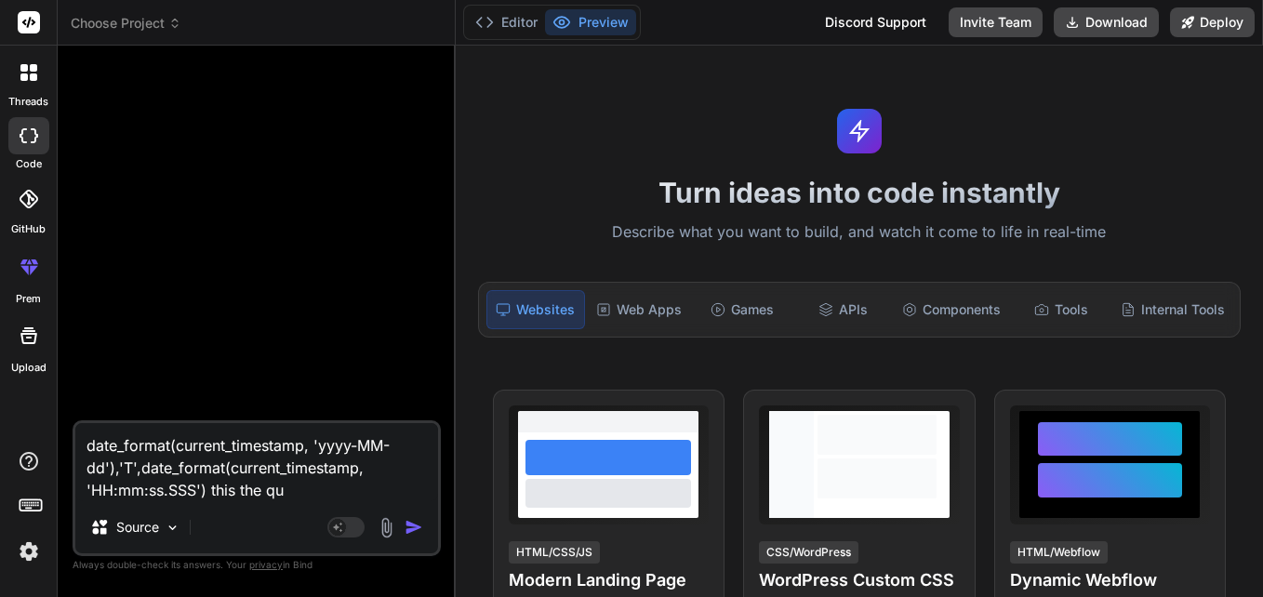
type textarea "x"
type textarea "date_format(current_timestamp, 'yyyy-MM-dd'),'T',date_format(current_timestamp,…"
type textarea "x"
type textarea "date_format(current_timestamp, 'yyyy-MM-dd'),'T',date_format(current_timestamp,…"
type textarea "x"
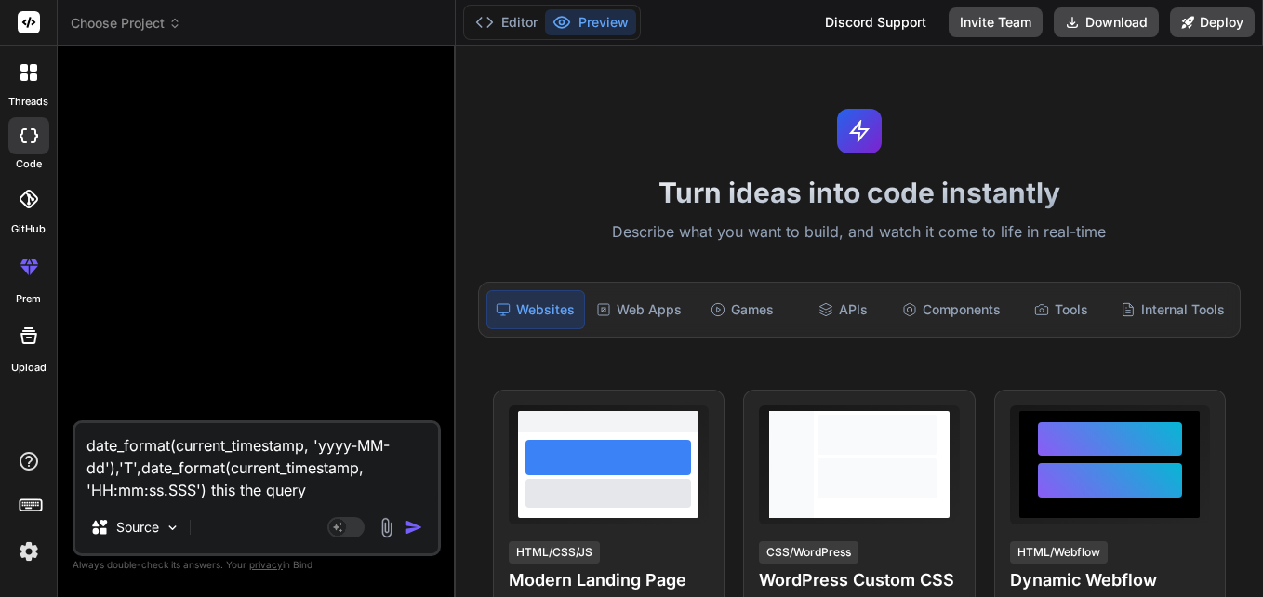
type textarea "date_format(current_timestamp, 'yyyy-MM-dd'),'T',date_format(current_timestamp,…"
type textarea "x"
type textarea "date_format(current_timestamp, 'yyyy-MM-dd'),'T',date_format(current_timestamp,…"
type textarea "x"
type textarea "date_format(current_timestamp, 'yyyy-MM-dd'),'T',date_format(current_timestamp,…"
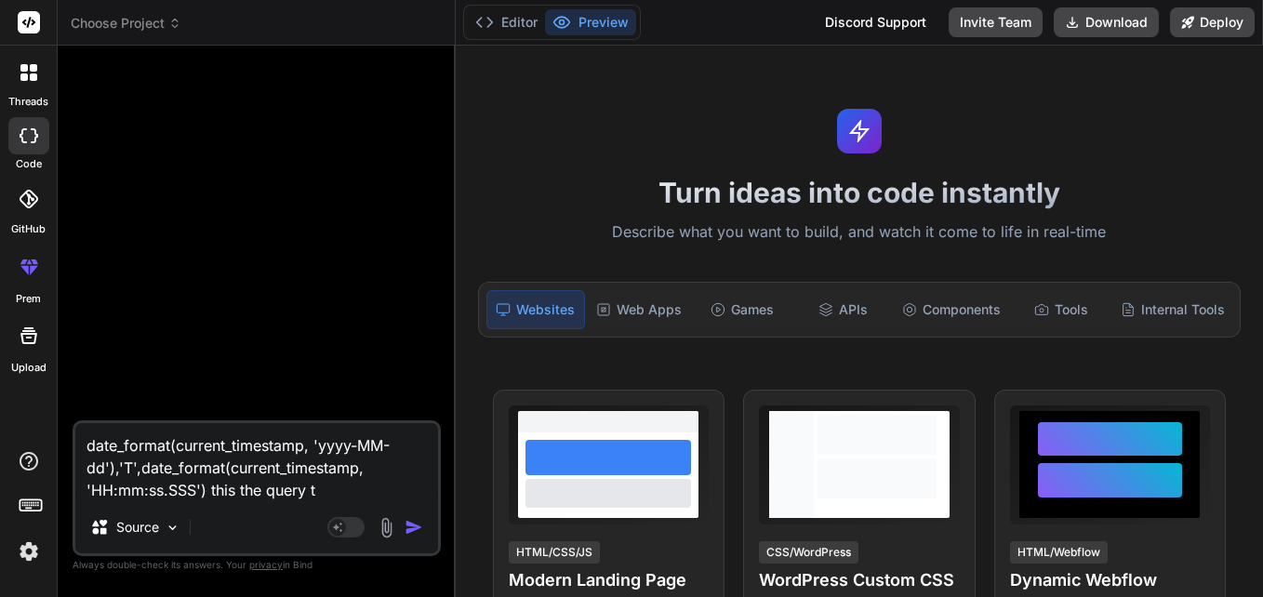
type textarea "x"
type textarea "date_format(current_timestamp, 'yyyy-MM-dd'),'T',date_format(current_timestamp,…"
type textarea "x"
type textarea "date_format(current_timestamp, 'yyyy-MM-dd'),'T',date_format(current_timestamp,…"
type textarea "x"
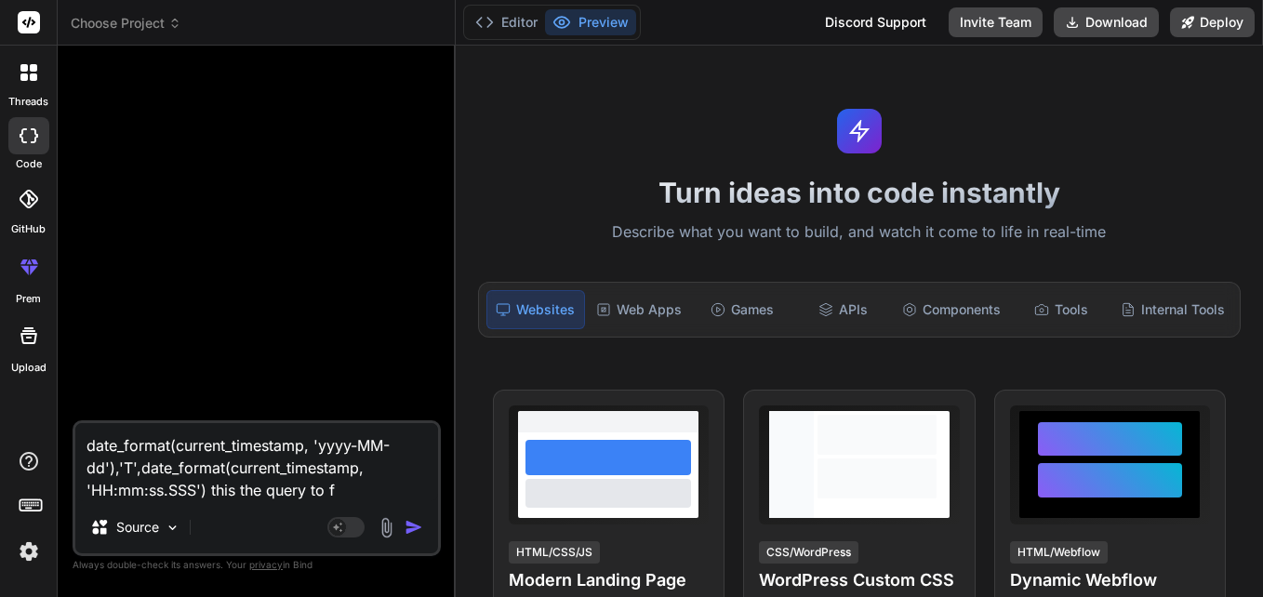
type textarea "date_format(current_timestamp, 'yyyy-MM-dd'),'T',date_format(current_timestamp,…"
type textarea "x"
type textarea "date_format(current_timestamp, 'yyyy-MM-dd'),'T',date_format(current_timestamp,…"
type textarea "x"
type textarea "date_format(current_timestamp, 'yyyy-MM-dd'),'T',date_format(current_timestamp,…"
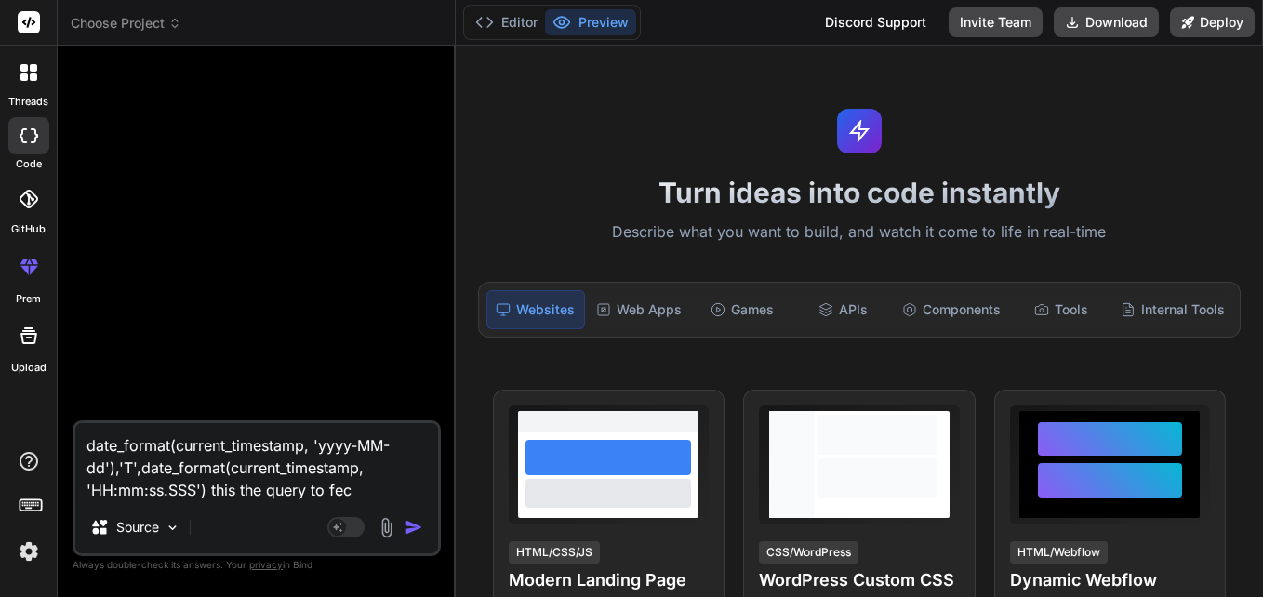
type textarea "x"
type textarea "date_format(current_timestamp, 'yyyy-MM-dd'),'T',date_format(current_timestamp,…"
type textarea "x"
type textarea "date_format(current_timestamp, 'yyyy-MM-dd'),'T',date_format(current_timestamp,…"
type textarea "x"
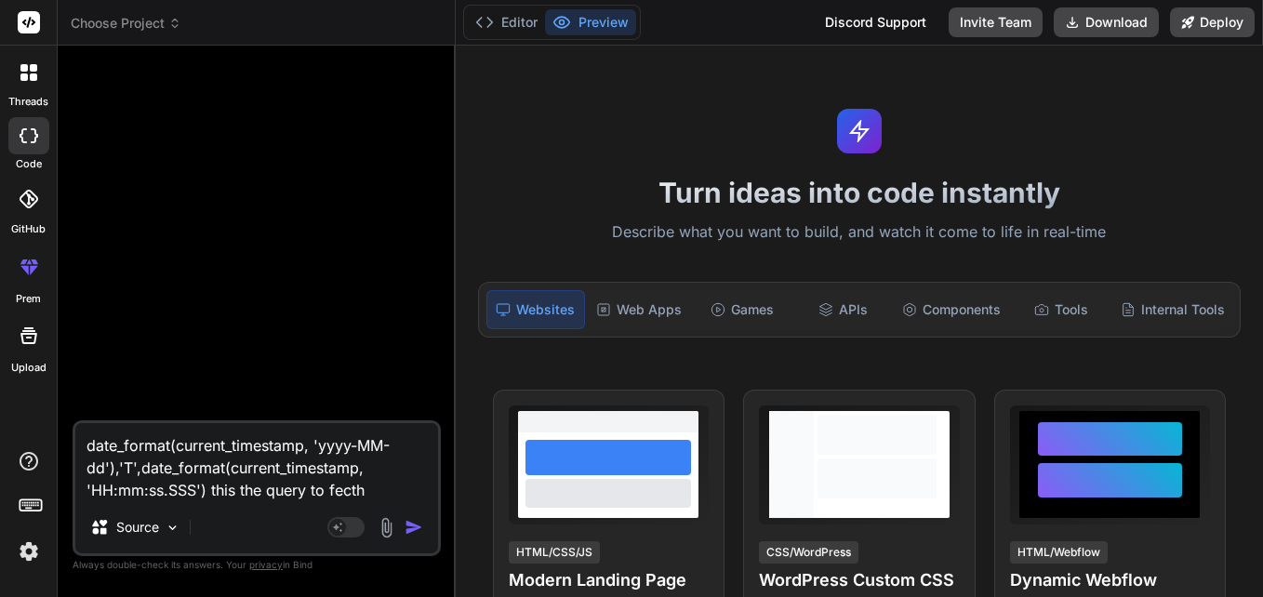
type textarea "date_format(current_timestamp, 'yyyy-MM-dd'),'T',date_format(current_timestamp,…"
type textarea "x"
type textarea "date_format(current_timestamp, 'yyyy-MM-dd'),'T',date_format(current_timestamp,…"
type textarea "x"
type textarea "date_format(current_timestamp, 'yyyy-MM-dd'),'T',date_format(current_timestamp,…"
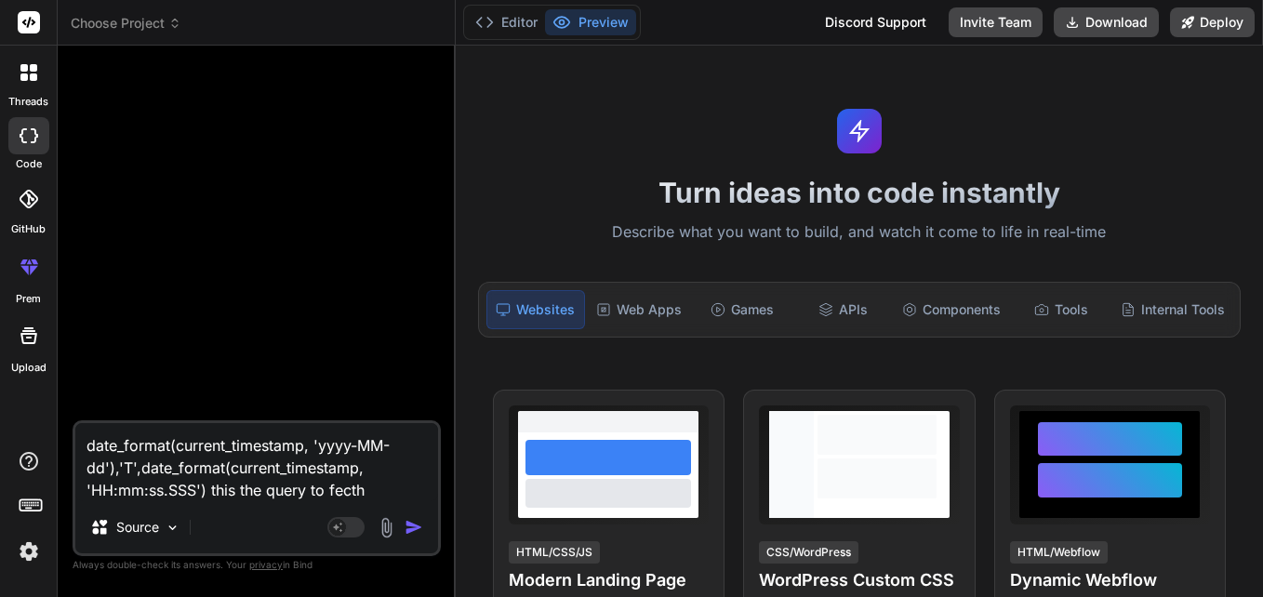
type textarea "x"
type textarea "date_format(current_timestamp, 'yyyy-MM-dd'),'T',date_format(current_timestamp,…"
type textarea "x"
type textarea "date_format(current_timestamp, 'yyyy-MM-dd'),'T',date_format(current_timestamp,…"
type textarea "x"
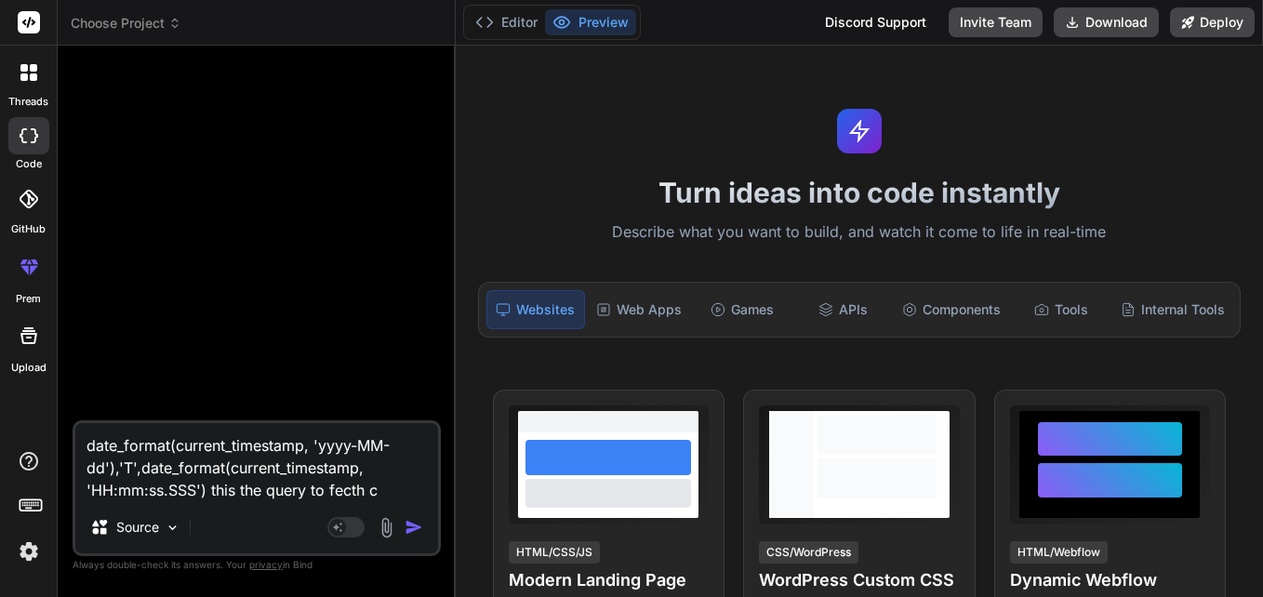
type textarea "date_format(current_timestamp, 'yyyy-MM-dd'),'T',date_format(current_timestamp,…"
type textarea "x"
type textarea "date_format(current_timestamp, 'yyyy-MM-dd'),'T',date_format(current_timestamp,…"
type textarea "x"
type textarea "date_format(current_timestamp, 'yyyy-MM-dd'),'T',date_format(current_timestamp,…"
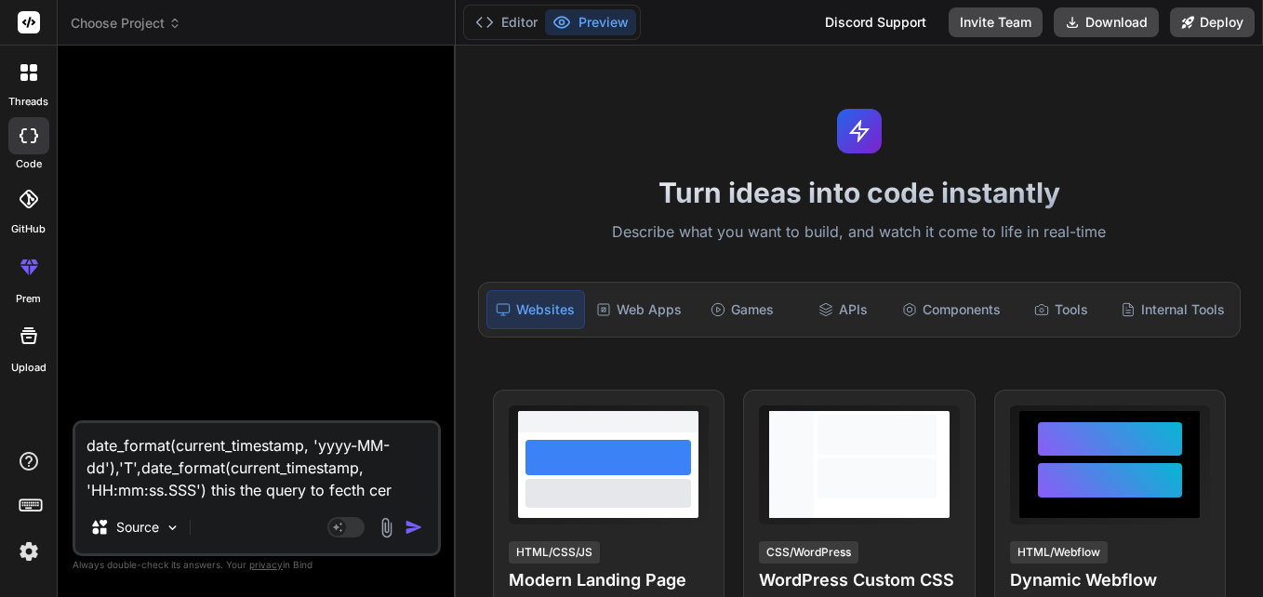
type textarea "x"
type textarea "date_format(current_timestamp, 'yyyy-MM-dd'),'T',date_format(current_timestamp,…"
type textarea "x"
type textarea "date_format(current_timestamp, 'yyyy-MM-dd'),'T',date_format(current_timestamp,…"
type textarea "x"
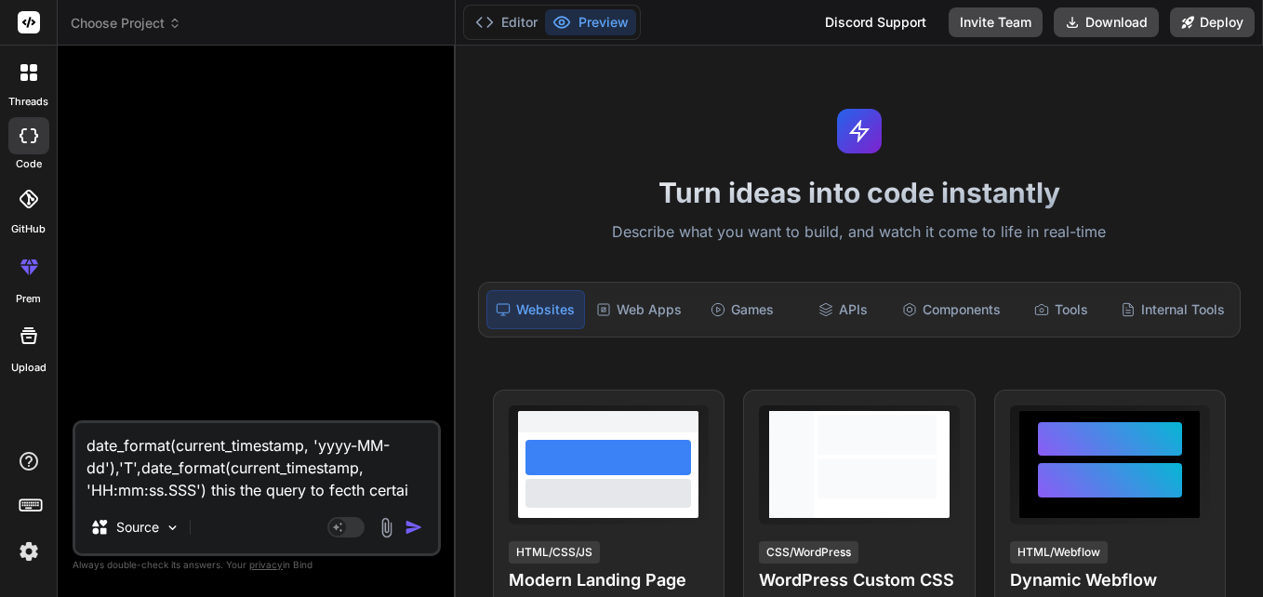
type textarea "date_format(current_timestamp, 'yyyy-MM-dd'),'T',date_format(current_timestamp,…"
type textarea "x"
type textarea "date_format(current_timestamp, 'yyyy-MM-dd'),'T',date_format(current_timestamp,…"
type textarea "x"
type textarea "date_format(current_timestamp, 'yyyy-MM-dd'),'T',date_format(current_timestamp,…"
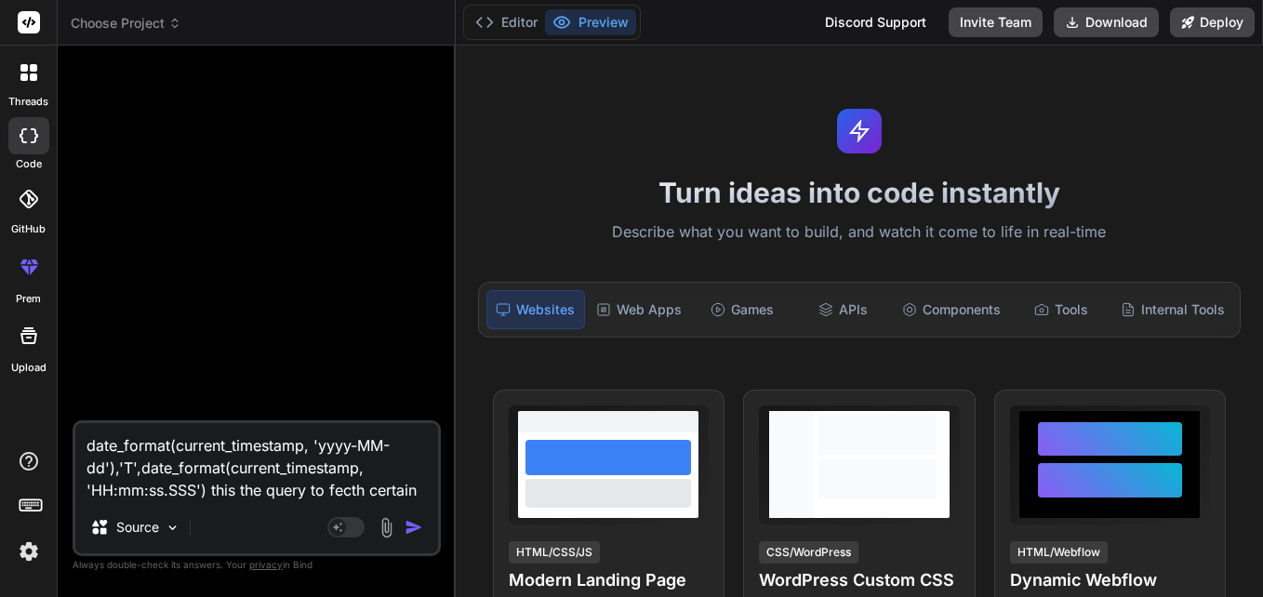
type textarea "x"
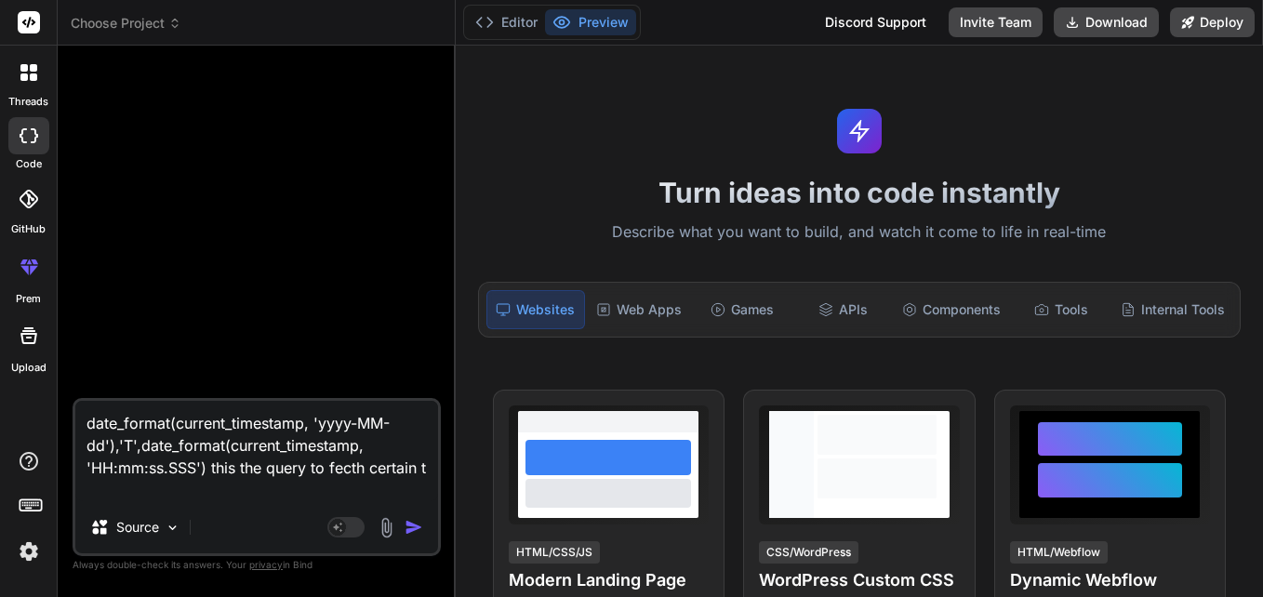
type textarea "date_format(current_timestamp, 'yyyy-MM-dd'),'T',date_format(current_timestamp,…"
type textarea "x"
type textarea "date_format(current_timestamp, 'yyyy-MM-dd'),'T',date_format(current_timestamp,…"
type textarea "x"
type textarea "date_format(current_timestamp, 'yyyy-MM-dd'),'T',date_format(current_timestamp,…"
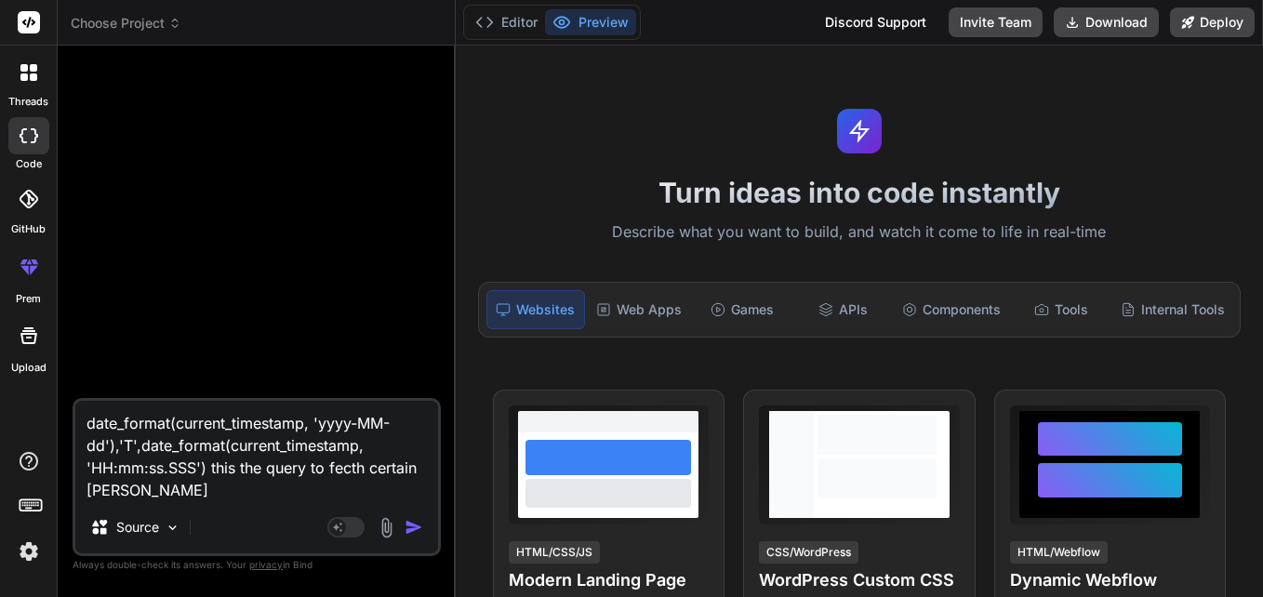
type textarea "x"
type textarea "date_format(current_timestamp, 'yyyy-MM-dd'),'T',date_format(current_timestamp,…"
type textarea "x"
type textarea "date_format(current_timestamp, 'yyyy-MM-dd'),'T',date_format(current_timestamp,…"
type textarea "x"
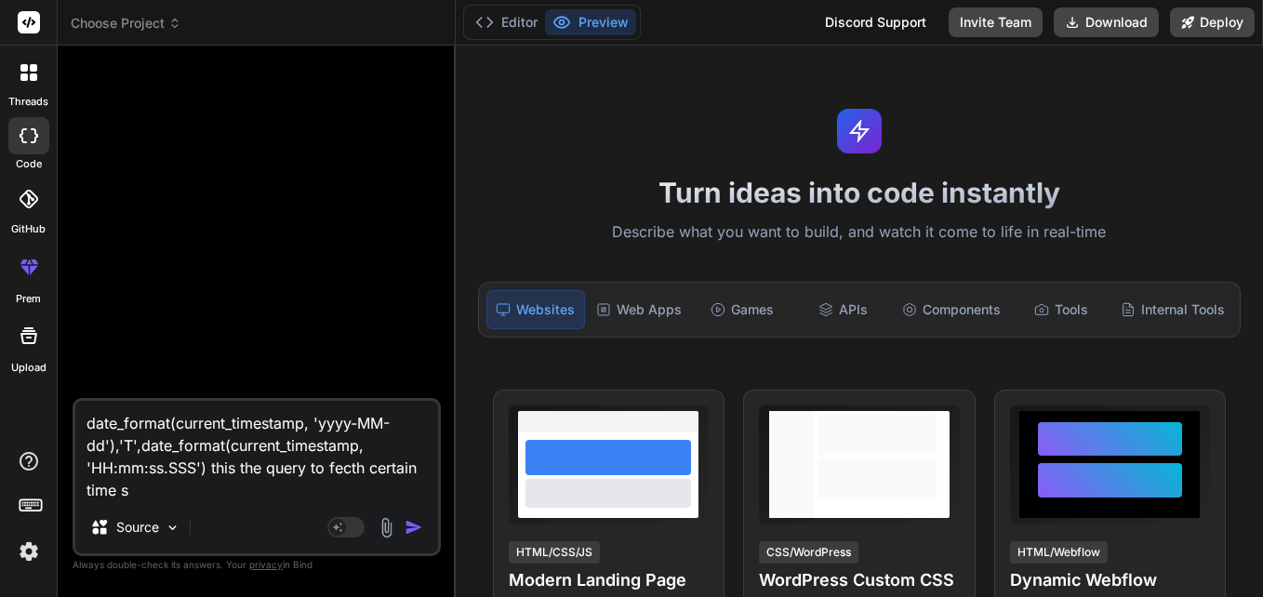
type textarea "date_format(current_timestamp, 'yyyy-MM-dd'),'T',date_format(current_timestamp,…"
type textarea "x"
type textarea "date_format(current_timestamp, 'yyyy-MM-dd'),'T',date_format(current_timestamp,…"
type textarea "x"
type textarea "date_format(current_timestamp, 'yyyy-MM-dd'),'T',date_format(current_timestamp,…"
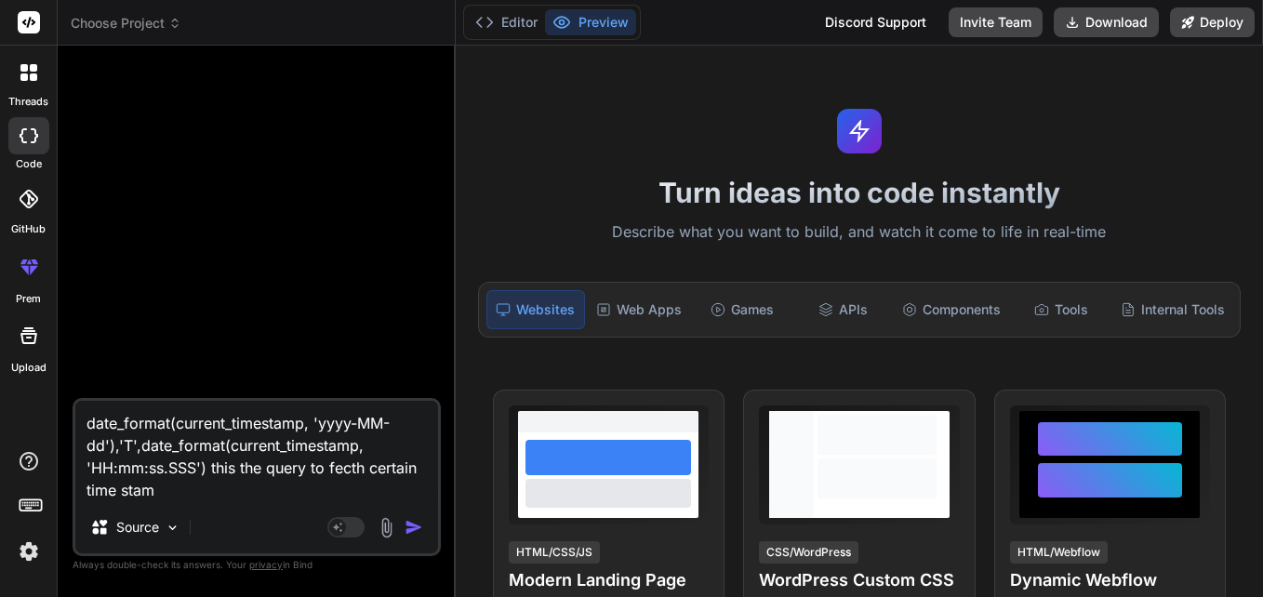
type textarea "x"
type textarea "date_format(current_timestamp, 'yyyy-MM-dd'),'T',date_format(current_timestamp,…"
type textarea "x"
type textarea "date_format(current_timestamp, 'yyyy-MM-dd'),'T',date_format(current_timestamp,…"
type textarea "x"
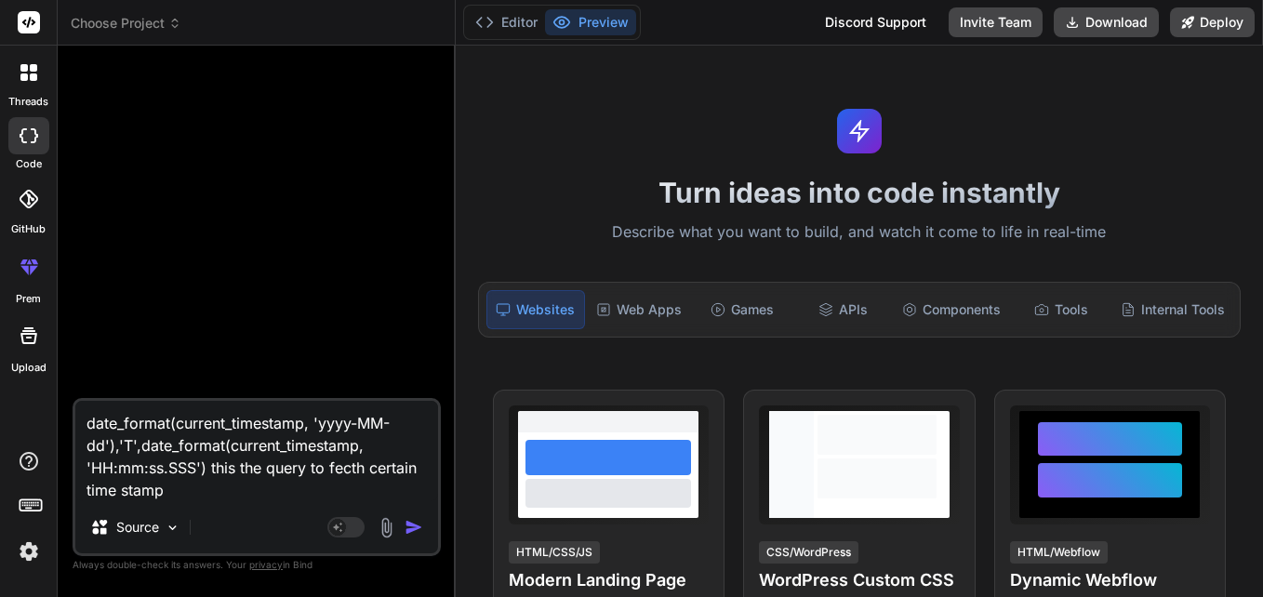
type textarea "date_format(current_timestamp, 'yyyy-MM-dd'),'T',date_format(current_timestamp,…"
type textarea "x"
type textarea "date_format(current_timestamp, 'yyyy-MM-dd'),'T',date_format(current_timestamp,…"
type textarea "x"
type textarea "date_format(current_timestamp, 'yyyy-MM-dd'),'T',date_format(current_timestamp,…"
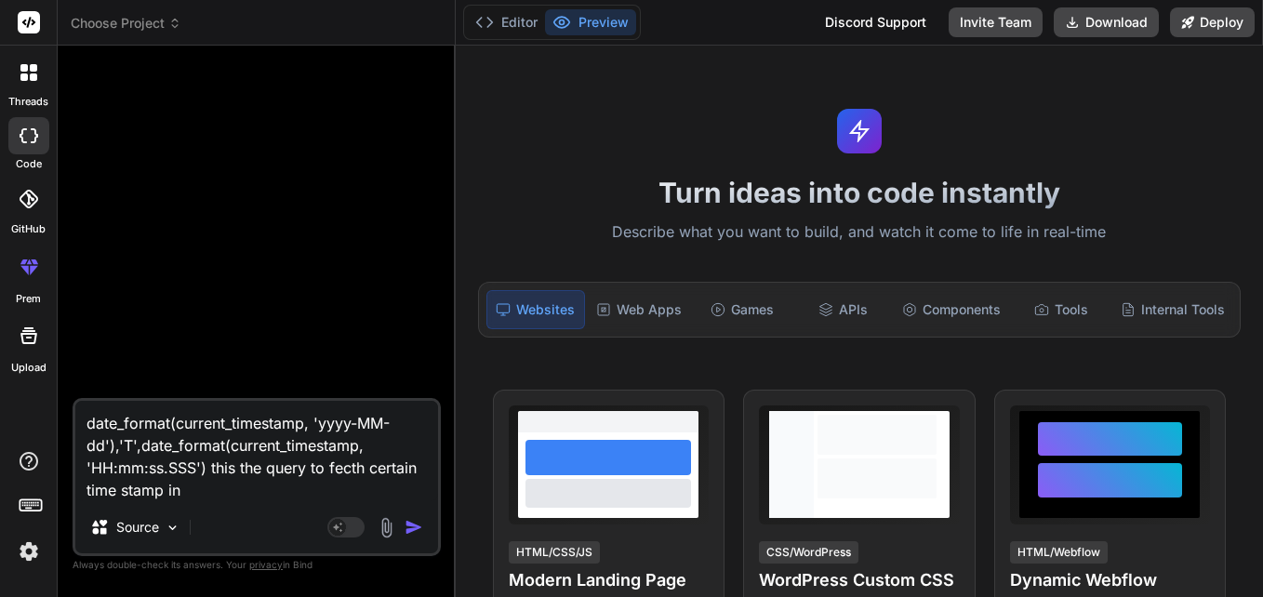
type textarea "x"
type textarea "date_format(current_timestamp, 'yyyy-MM-dd'),'T',date_format(current_timestamp,…"
type textarea "x"
type textarea "date_format(current_timestamp, 'yyyy-MM-dd'),'T',date_format(current_timestamp,…"
type textarea "x"
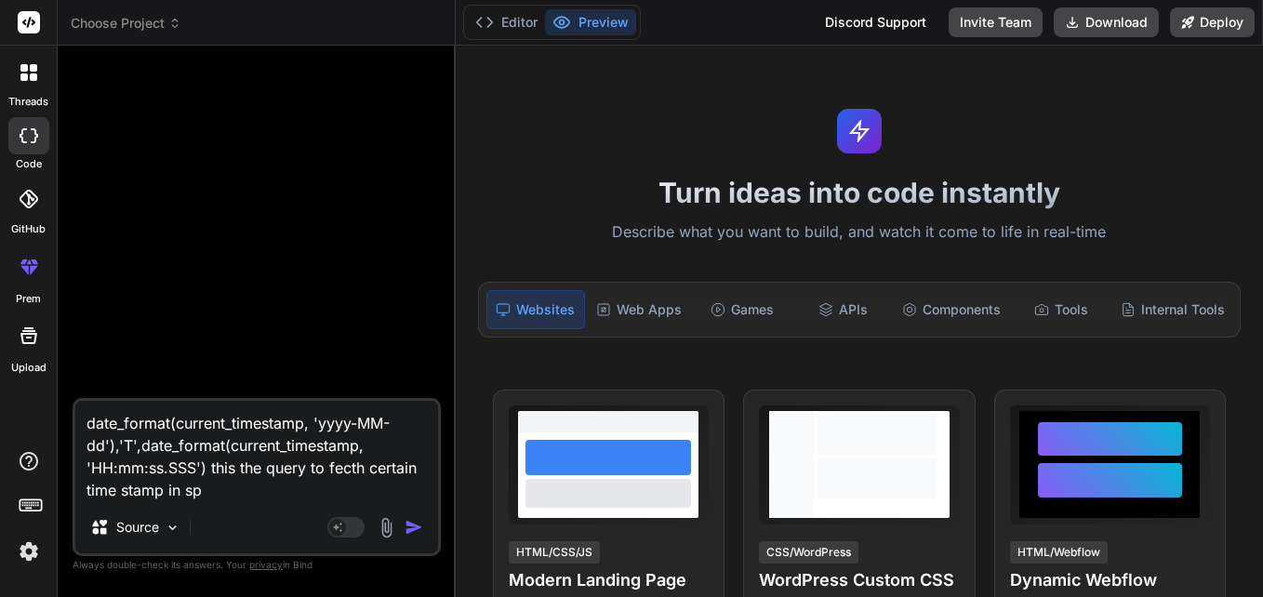
type textarea "date_format(current_timestamp, 'yyyy-MM-dd'),'T',date_format(current_timestamp,…"
type textarea "x"
type textarea "date_format(current_timestamp, 'yyyy-MM-dd'),'T',date_format(current_timestamp,…"
type textarea "x"
type textarea "date_format(current_timestamp, 'yyyy-MM-dd'),'T',date_format(current_timestamp,…"
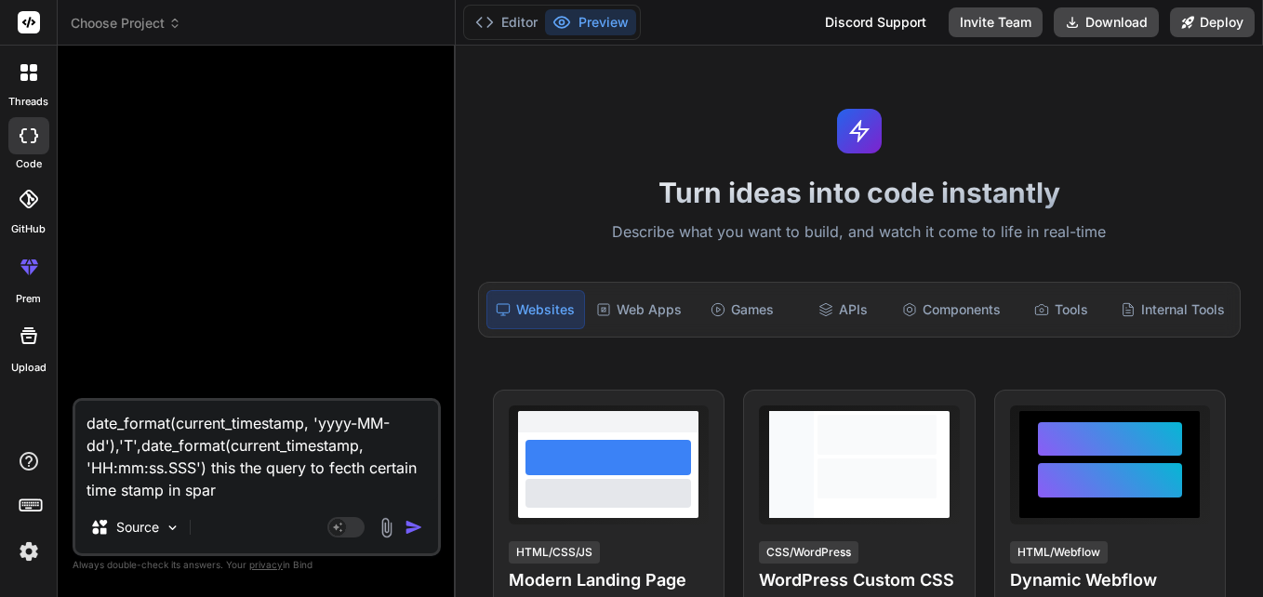
type textarea "x"
type textarea "date_format(current_timestamp, 'yyyy-MM-dd'),'T',date_format(current_timestamp,…"
type textarea "x"
type textarea "date_format(current_timestamp, 'yyyy-MM-dd'),'T',date_format(current_timestamp,…"
type textarea "x"
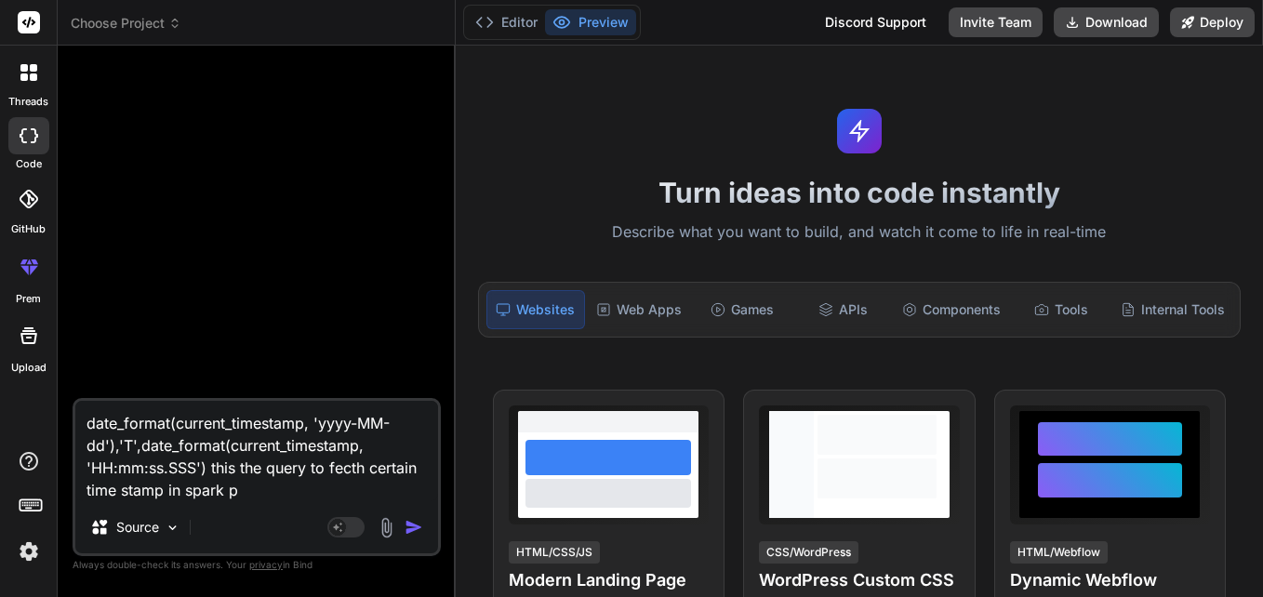
type textarea "date_format(current_timestamp, 'yyyy-MM-dd'),'T',date_format(current_timestamp,…"
type textarea "x"
type textarea "date_format(current_timestamp, 'yyyy-MM-dd'),'T',date_format(current_timestamp,…"
type textarea "x"
type textarea "date_format(current_timestamp, 'yyyy-MM-dd'),'T',date_format(current_timestamp,…"
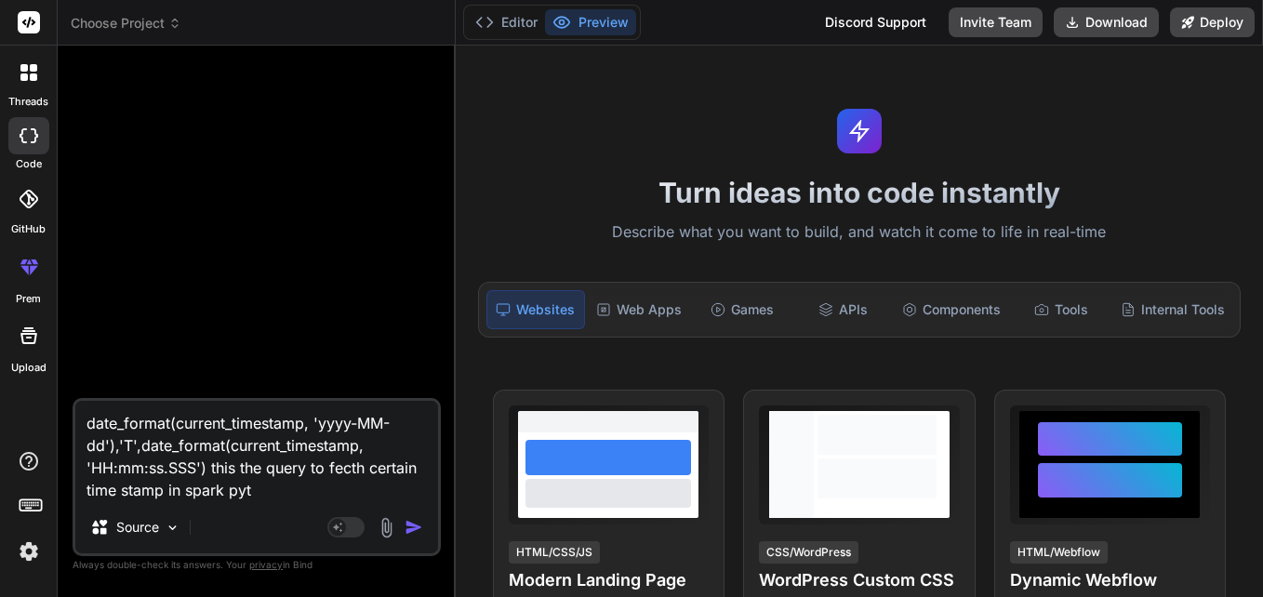
type textarea "x"
type textarea "date_format(current_timestamp, 'yyyy-MM-dd'),'T',date_format(current_timestamp,…"
type textarea "x"
type textarea "date_format(current_timestamp, 'yyyy-MM-dd'),'T',date_format(current_timestamp,…"
type textarea "x"
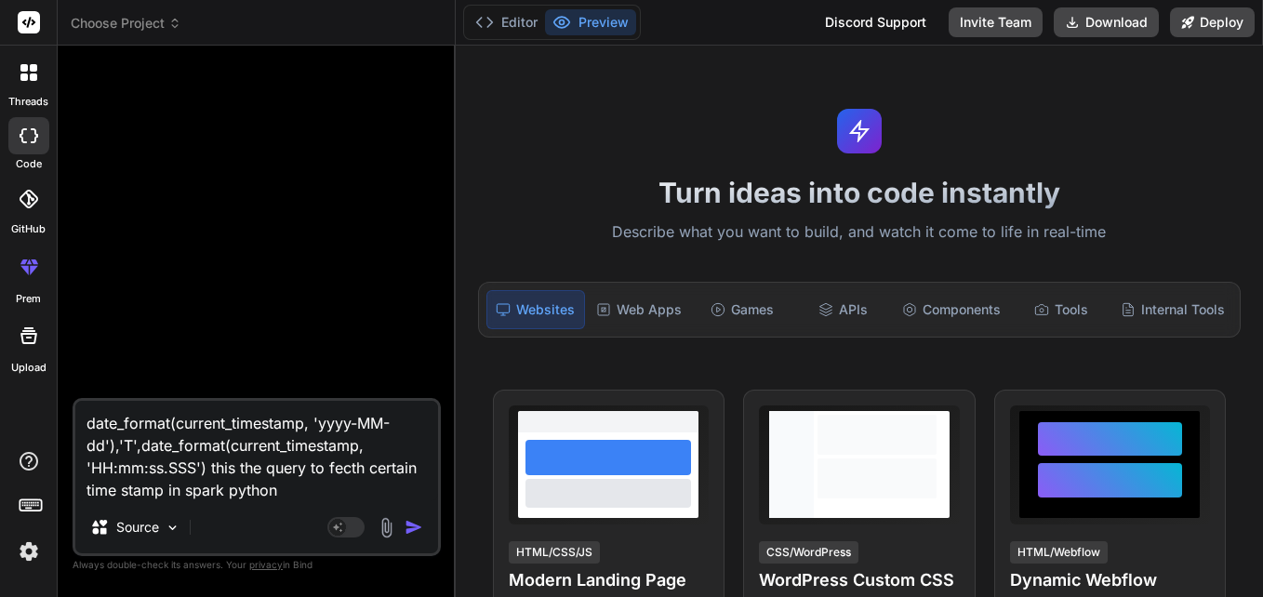
type textarea "date_format(current_timestamp, 'yyyy-MM-dd'),'T',date_format(current_timestamp,…"
type textarea "x"
type textarea "date_format(current_timestamp, 'yyyy-MM-dd'),'T',date_format(current_timestamp,…"
type textarea "x"
type textarea "date_format(current_timestamp, 'yyyy-MM-dd'),'T',date_format(current_timestamp,…"
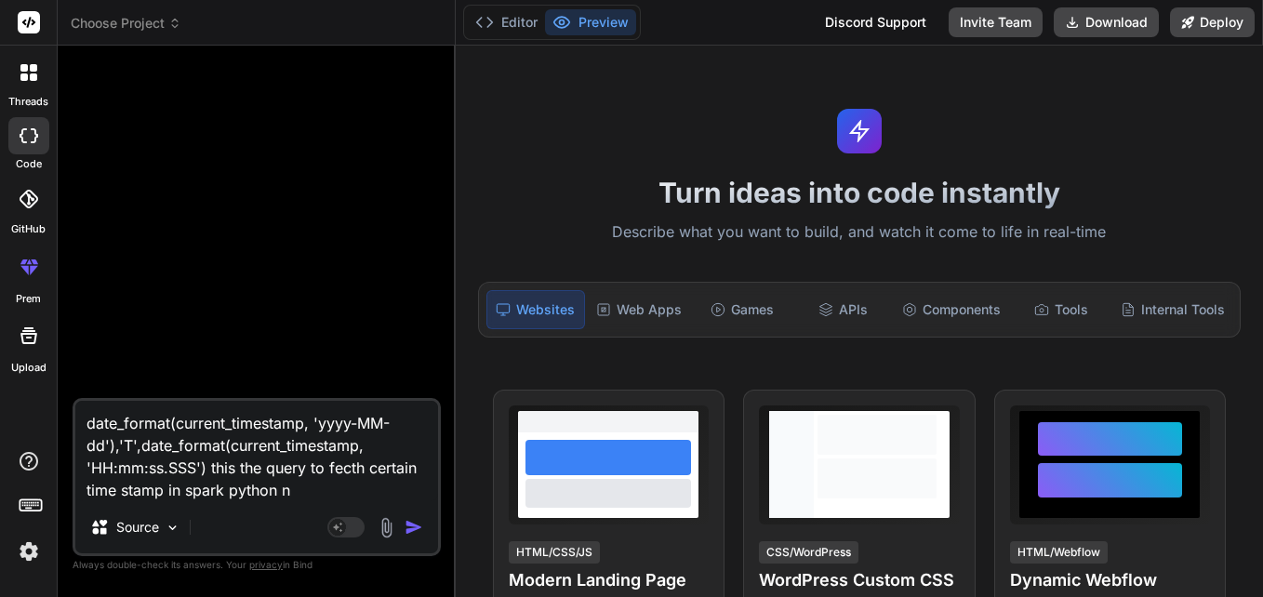
type textarea "x"
type textarea "date_format(current_timestamp, 'yyyy-MM-dd'),'T',date_format(current_timestamp,…"
type textarea "x"
type textarea "date_format(current_timestamp, 'yyyy-MM-dd'),'T',date_format(current_timestamp,…"
type textarea "x"
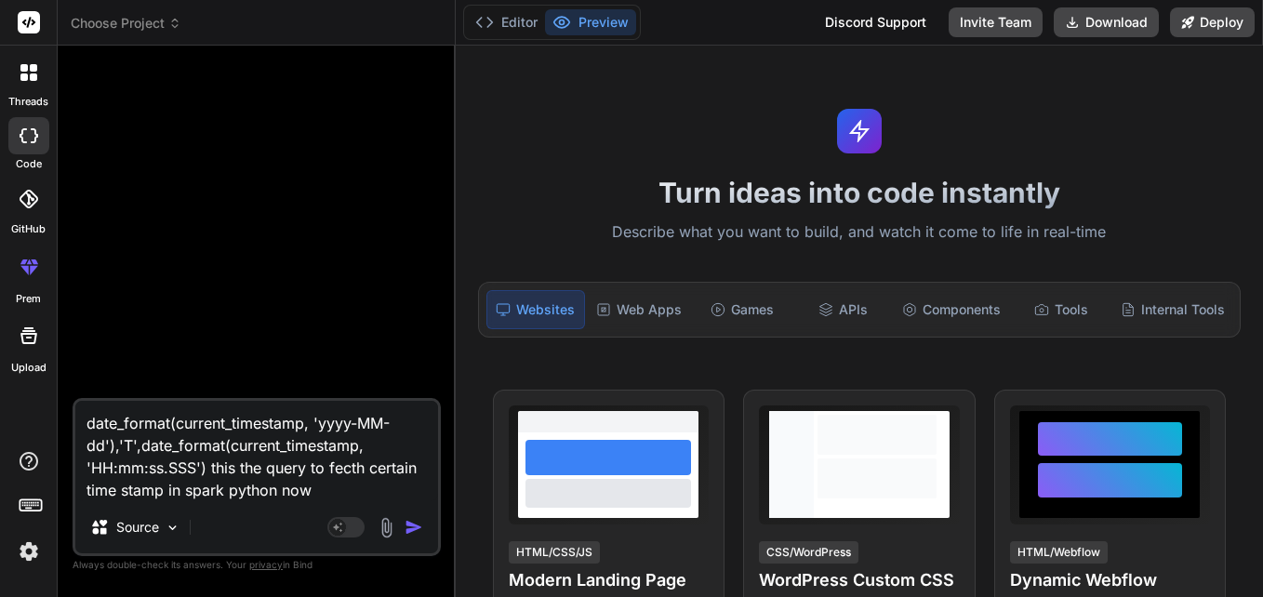
type textarea "date_format(current_timestamp, 'yyyy-MM-dd'),'T',date_format(current_timestamp,…"
type textarea "x"
type textarea "date_format(current_timestamp, 'yyyy-MM-dd'),'T',date_format(current_timestamp,…"
type textarea "x"
type textarea "date_format(current_timestamp, 'yyyy-MM-dd'),'T',date_format(current_timestamp,…"
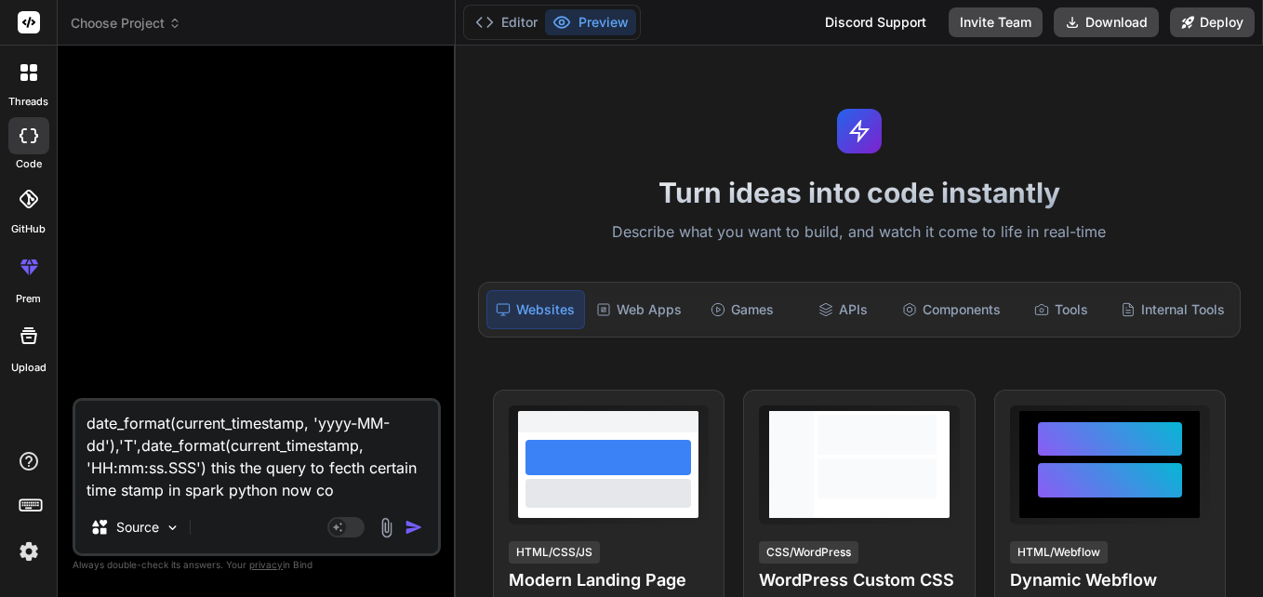
type textarea "x"
type textarea "date_format(current_timestamp, 'yyyy-MM-dd'),'T',date_format(current_timestamp,…"
type textarea "x"
type textarea "date_format(current_timestamp, 'yyyy-MM-dd'),'T',date_format(current_timestamp,…"
type textarea "x"
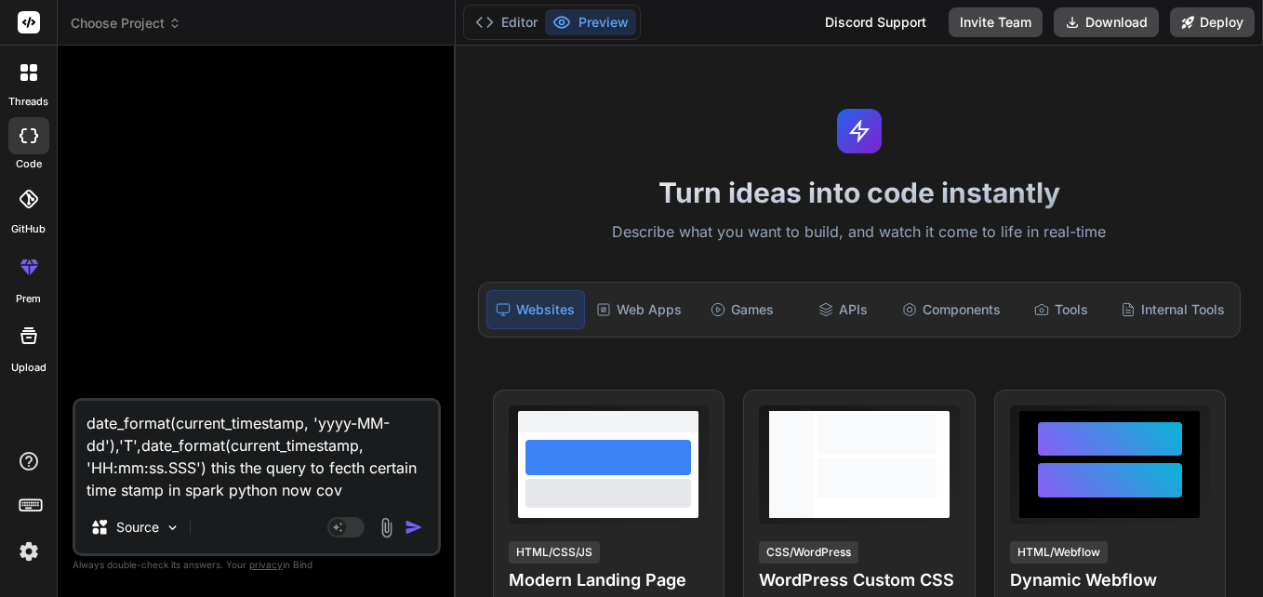
type textarea "date_format(current_timestamp, 'yyyy-MM-dd'),'T',date_format(current_timestamp,…"
type textarea "x"
type textarea "date_format(current_timestamp, 'yyyy-MM-dd'),'T',date_format(current_timestamp,…"
type textarea "x"
type textarea "date_format(current_timestamp, 'yyyy-MM-dd'),'T',date_format(current_timestamp,…"
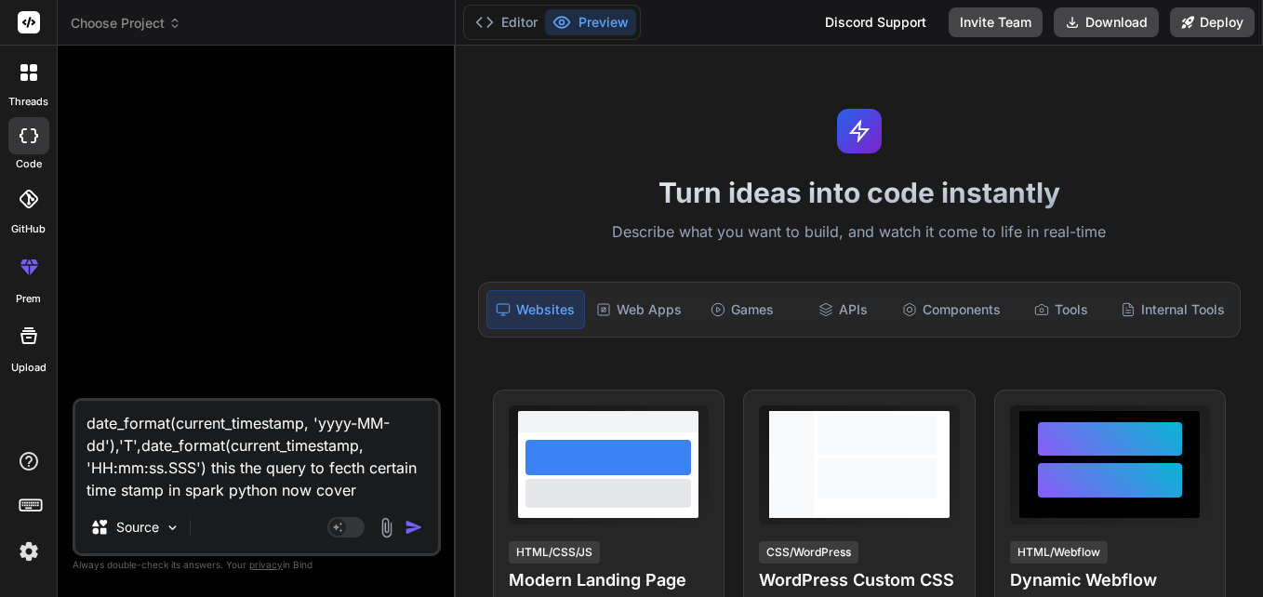
type textarea "x"
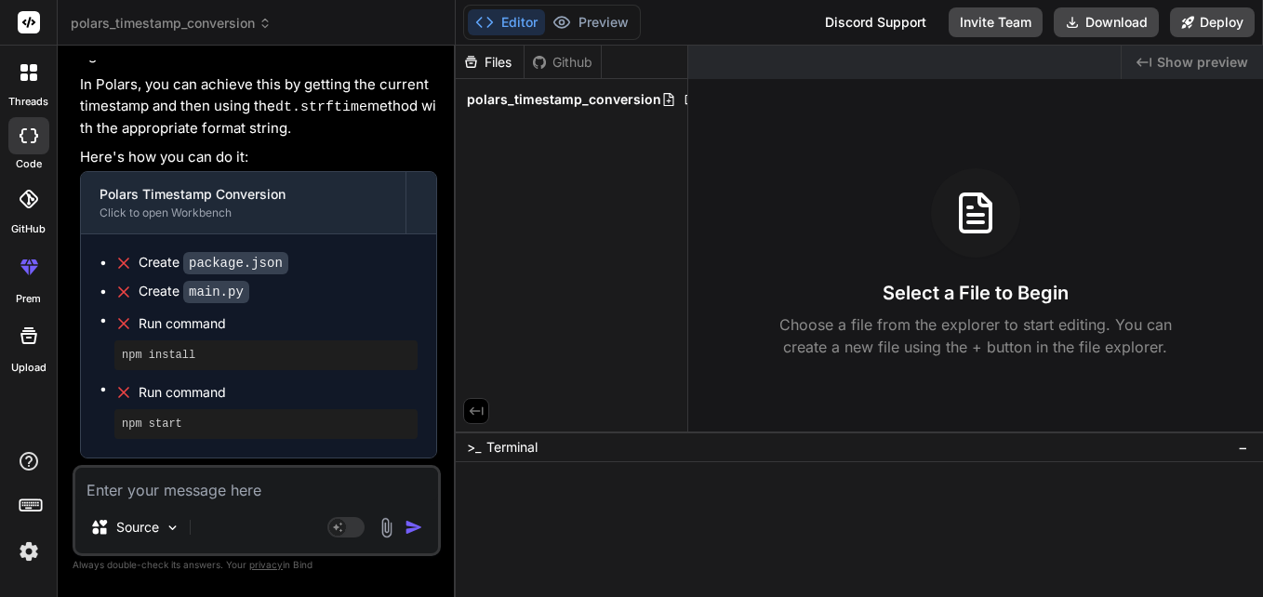
scroll to position [123, 0]
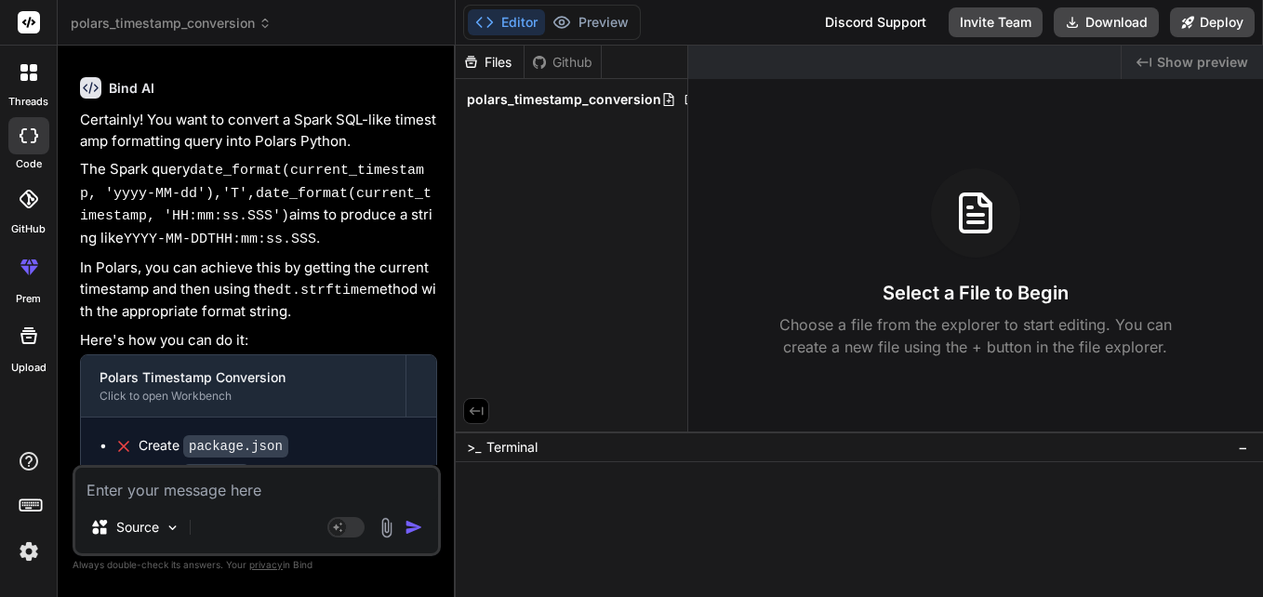
click at [540, 378] on div "Files Github polars_timestamp_conversion" at bounding box center [572, 239] width 232 height 386
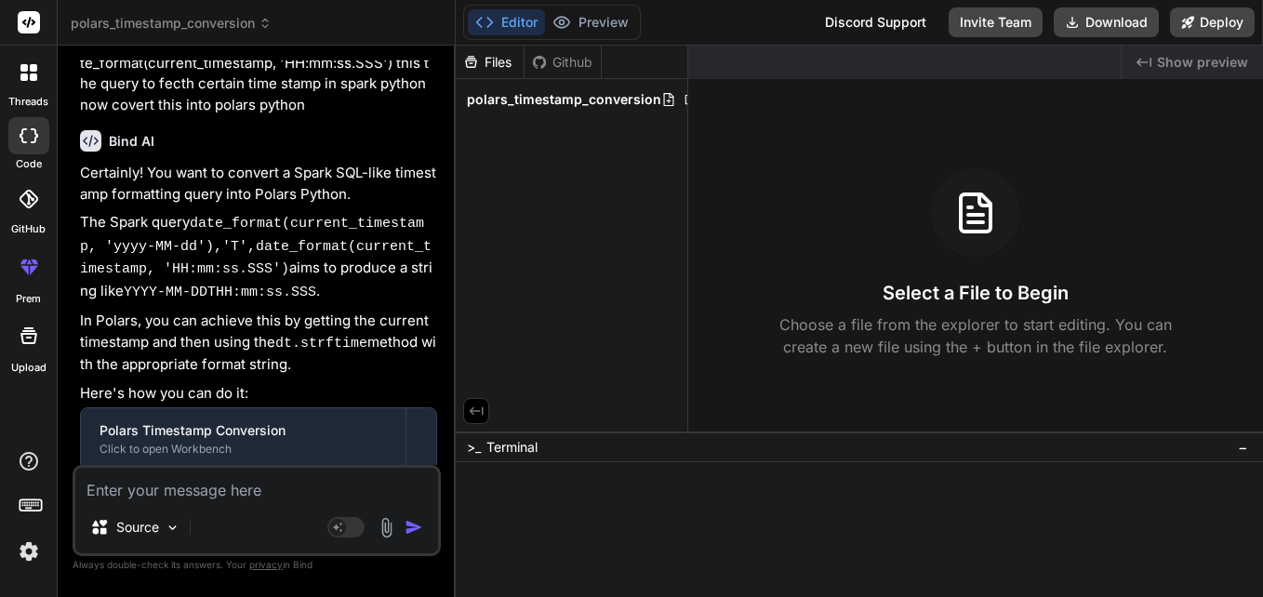
scroll to position [0, 0]
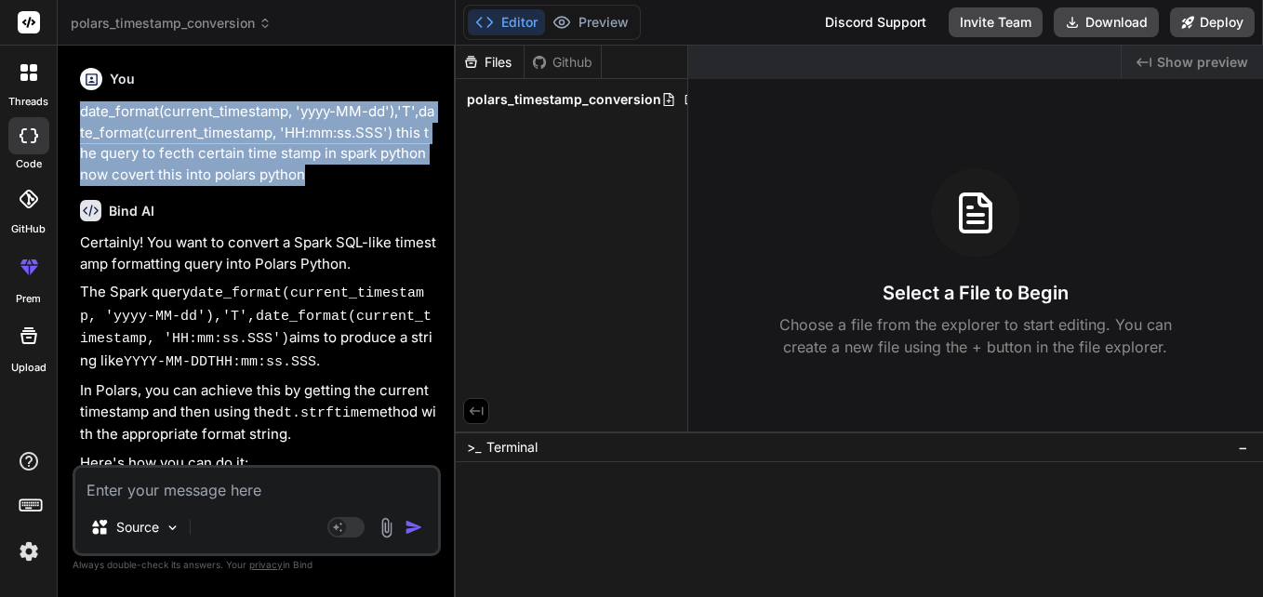
drag, startPoint x: 305, startPoint y: 169, endPoint x: 78, endPoint y: 116, distance: 233.0
click at [78, 116] on div "You date_format(current_timestamp, 'yyyy-MM-dd'),'T',date_format(current_timest…" at bounding box center [258, 262] width 364 height 404
copy p "date_format(current_timestamp, 'yyyy-MM-dd'),'T',date_format(current_timestamp,…"
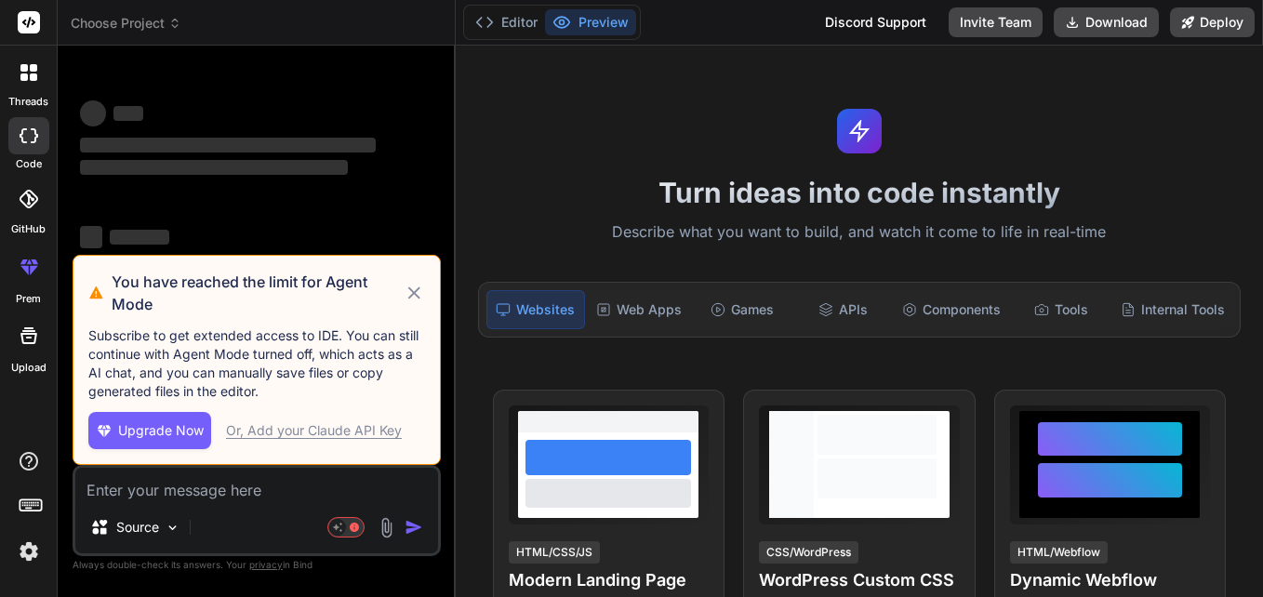
click at [275, 484] on textarea at bounding box center [256, 484] width 363 height 33
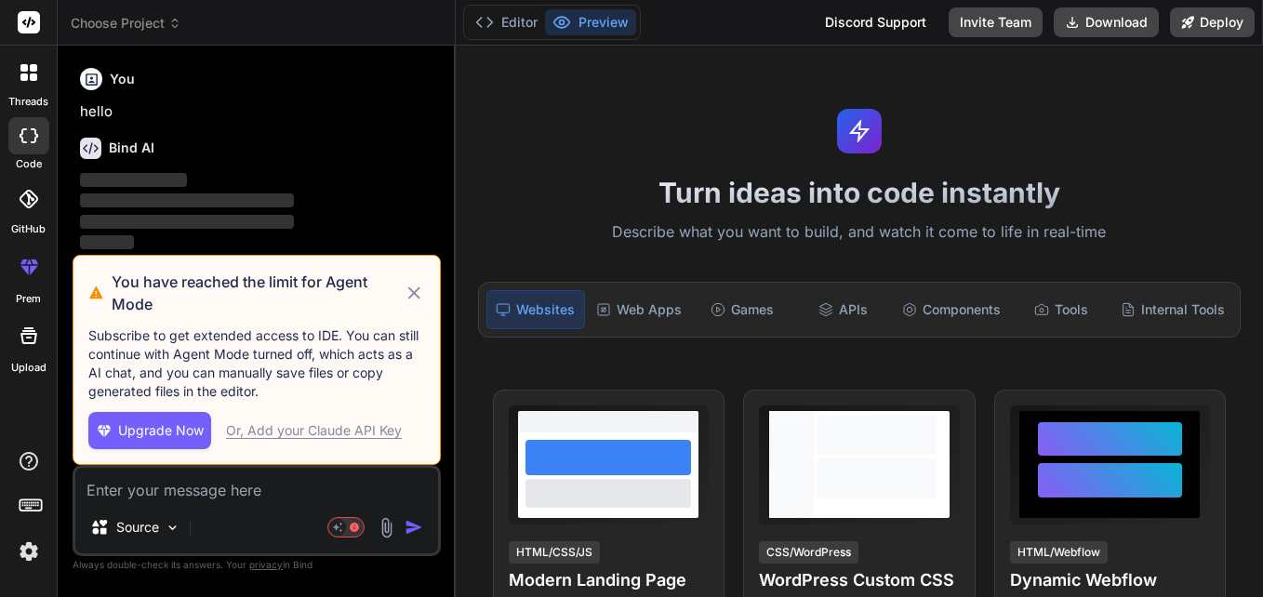
click at [413, 288] on icon at bounding box center [413, 293] width 21 height 22
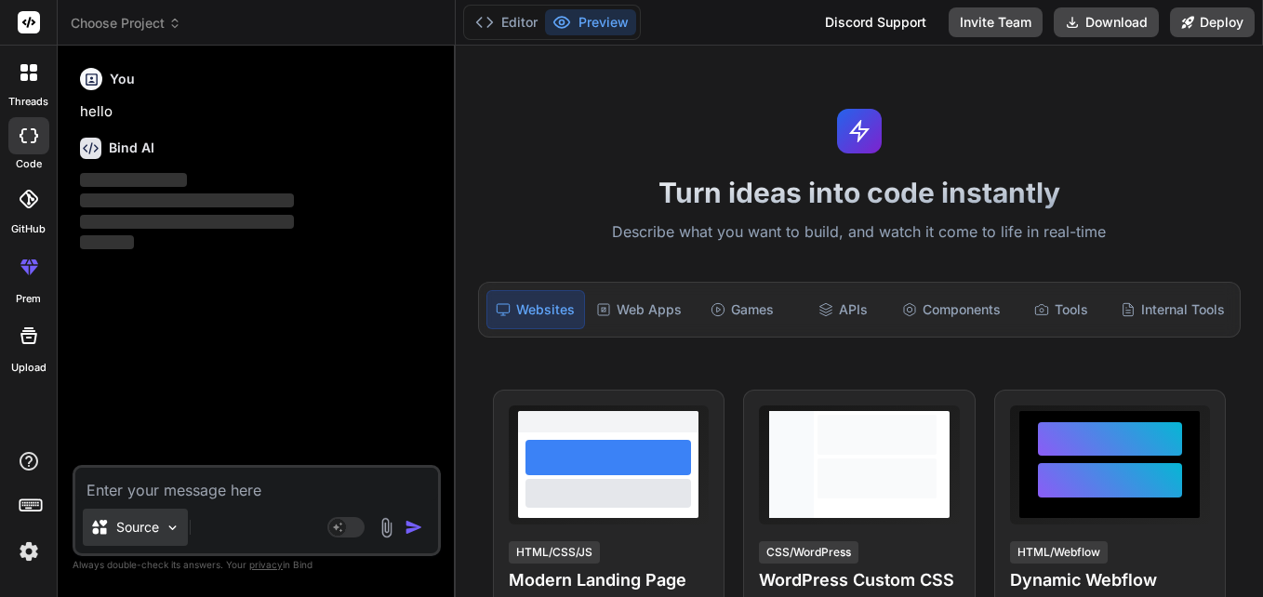
click at [178, 522] on img at bounding box center [173, 528] width 16 height 16
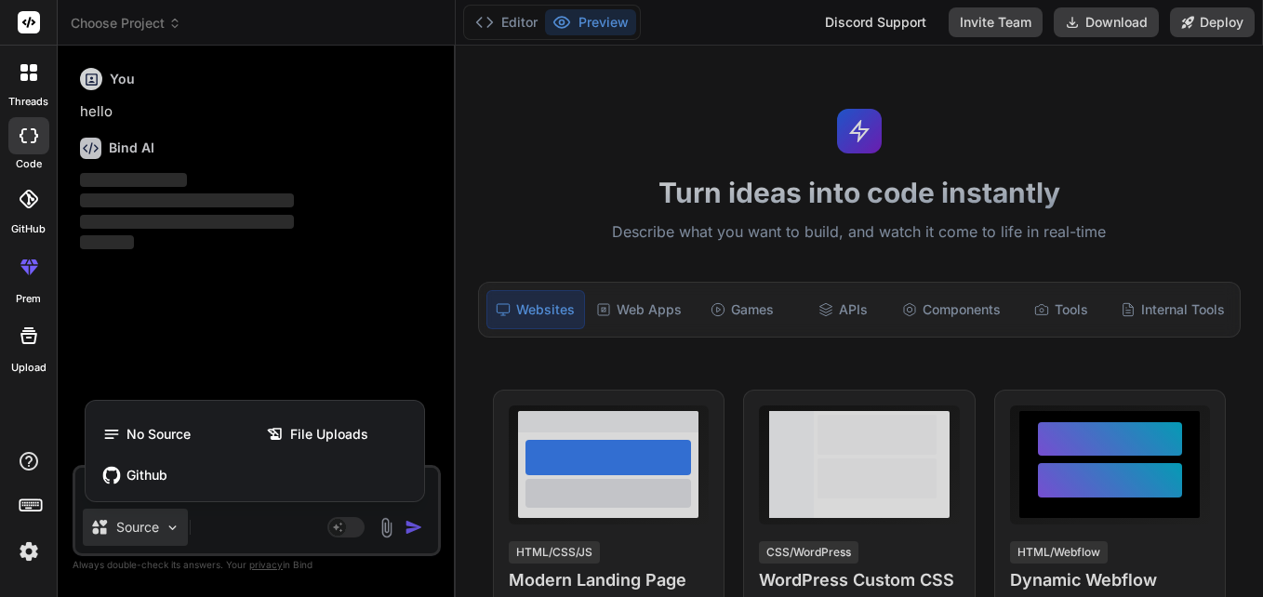
click at [329, 319] on div at bounding box center [631, 298] width 1263 height 597
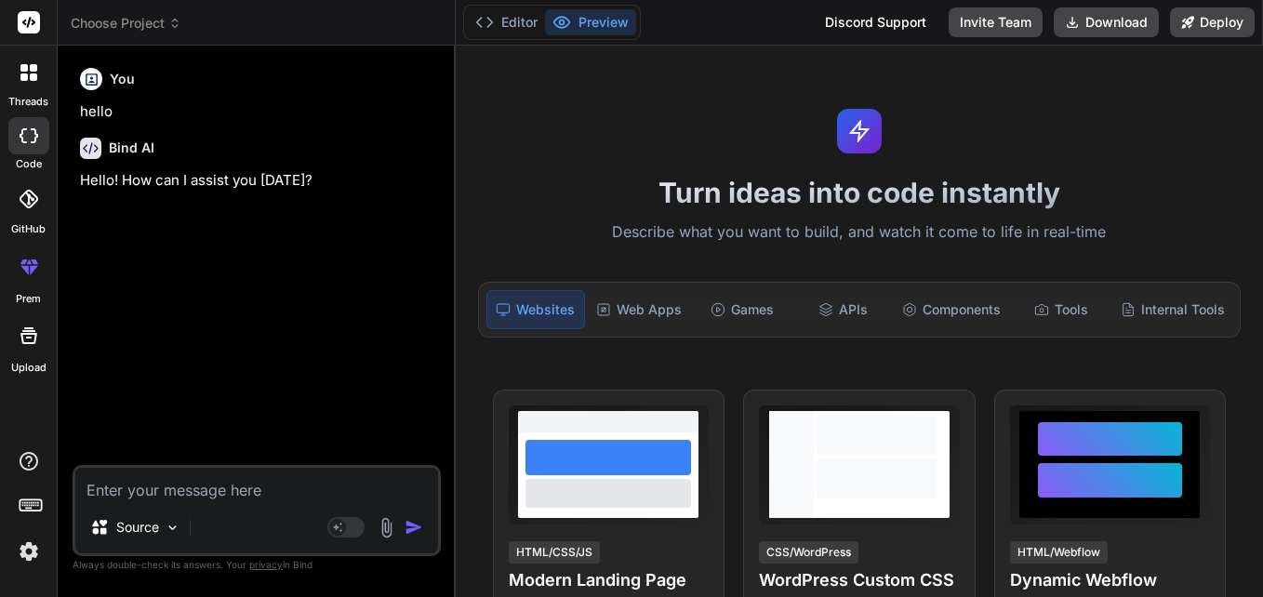
type textarea "x"
